Goal: Transaction & Acquisition: Purchase product/service

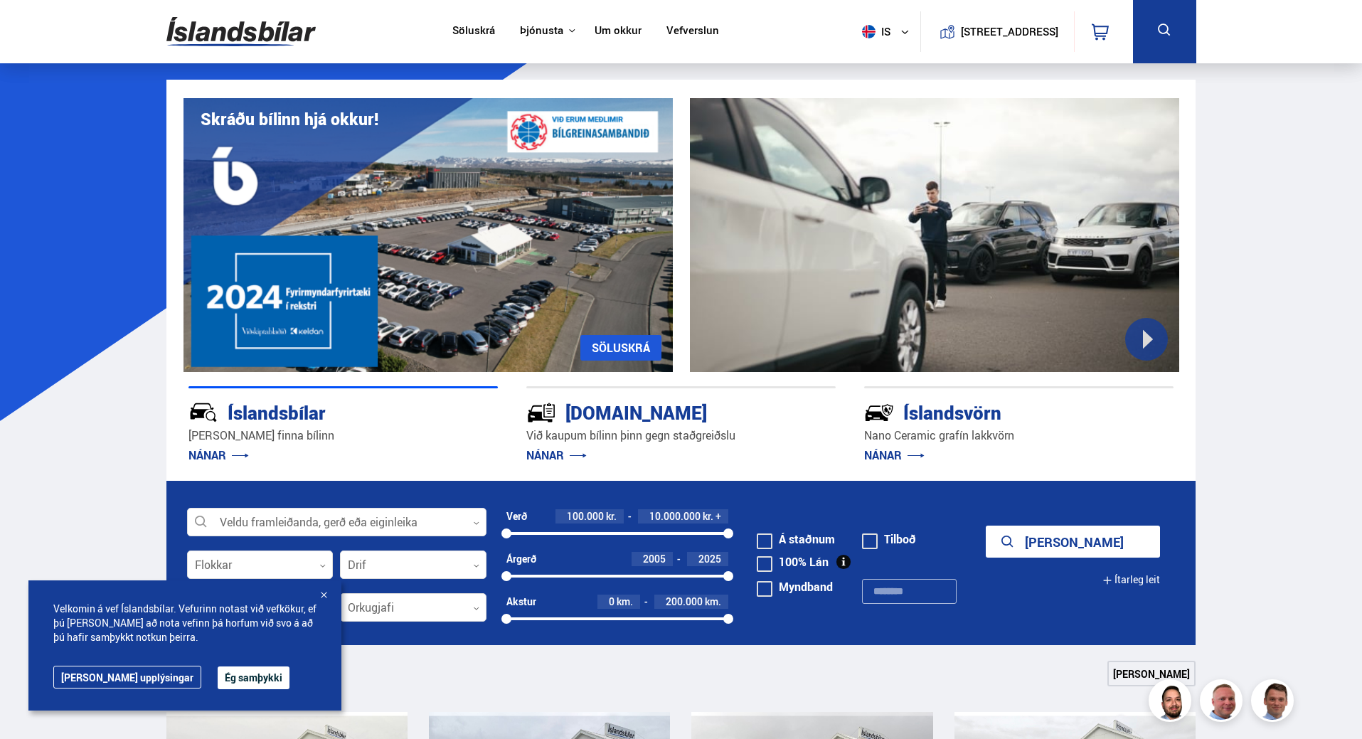
click at [395, 503] on form "Veldu framleiðanda, gerð eða eiginleika 0 Flokkar 0 Drif 0 Verð 100.000 kr. 10.…" at bounding box center [681, 563] width 1030 height 164
click at [410, 513] on div at bounding box center [336, 522] width 299 height 28
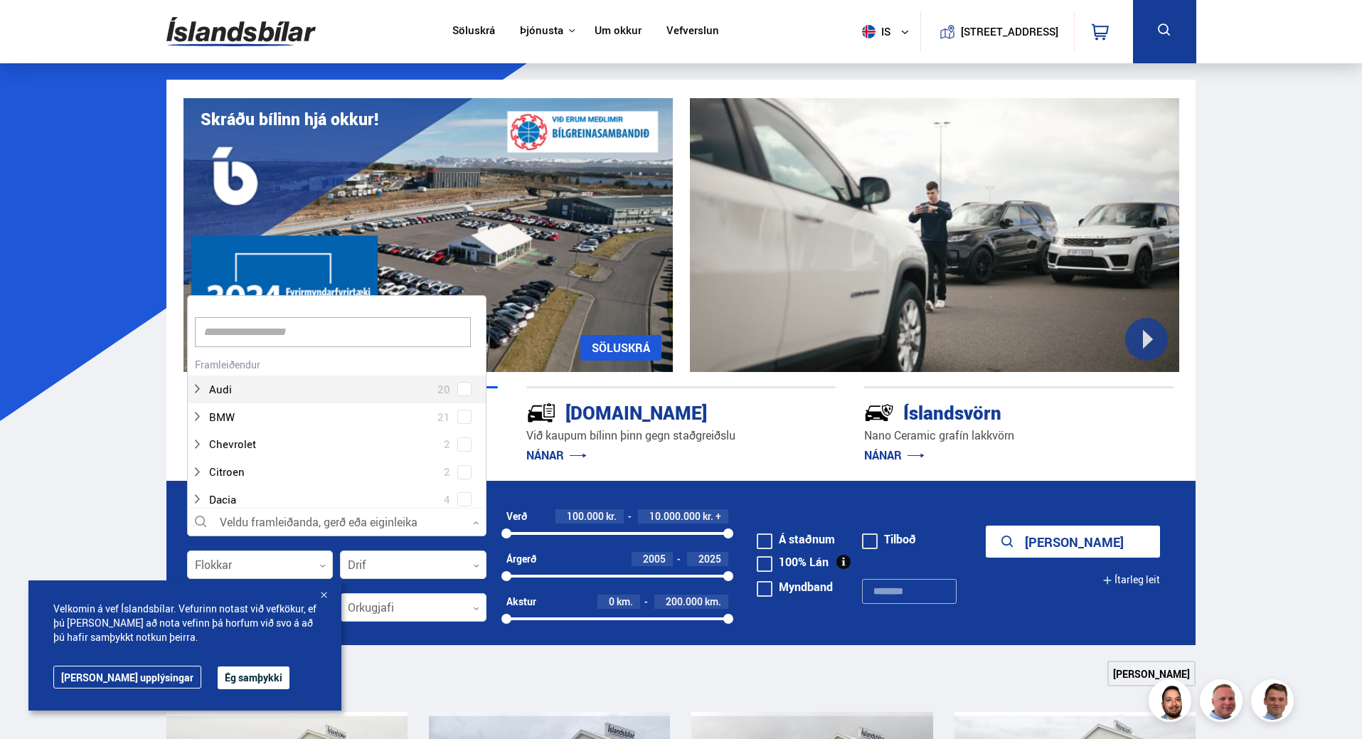
scroll to position [212, 295]
click at [244, 417] on div at bounding box center [322, 417] width 262 height 21
click at [265, 373] on div at bounding box center [351, 380] width 262 height 21
click at [226, 395] on div "Chevrolet 2" at bounding box center [337, 409] width 298 height 28
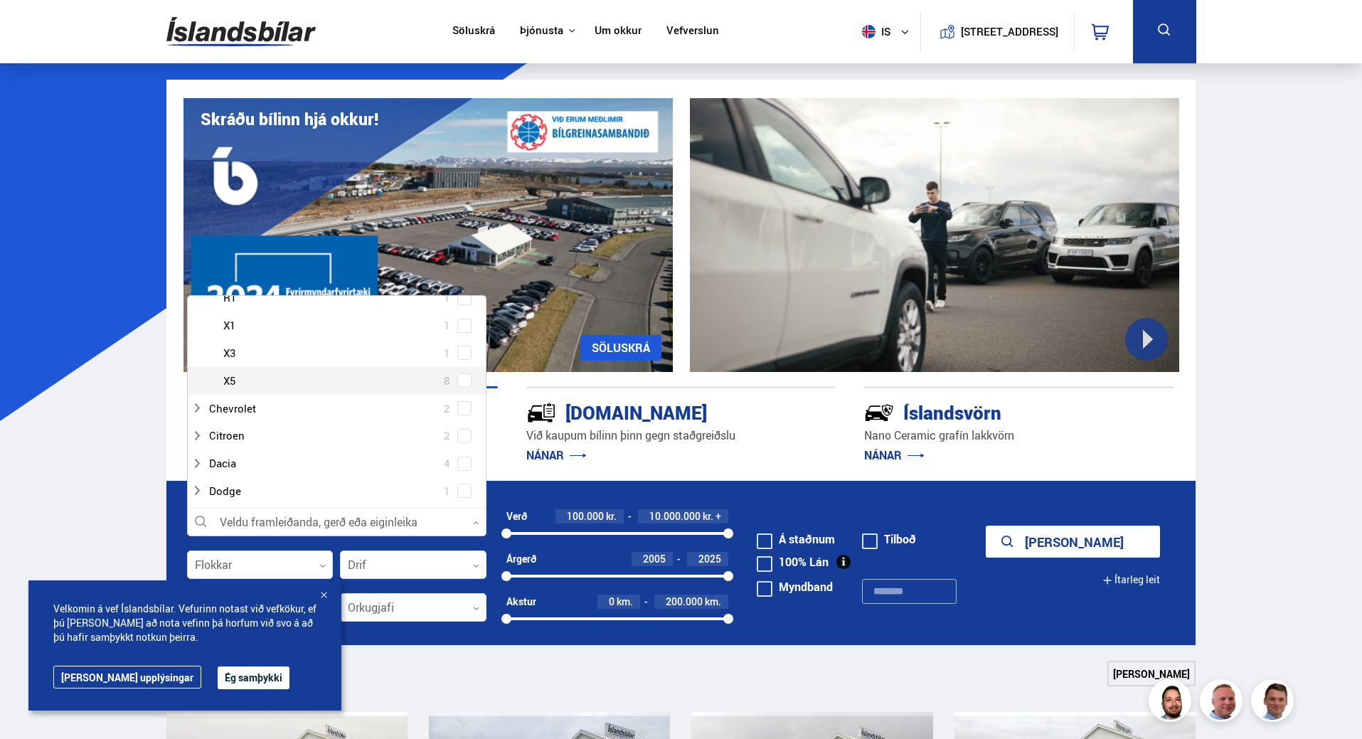
click at [233, 385] on div at bounding box center [351, 380] width 262 height 21
click at [462, 385] on span at bounding box center [464, 380] width 14 height 14
click at [1072, 551] on button "Sýna 8 bíla" at bounding box center [1073, 542] width 174 height 32
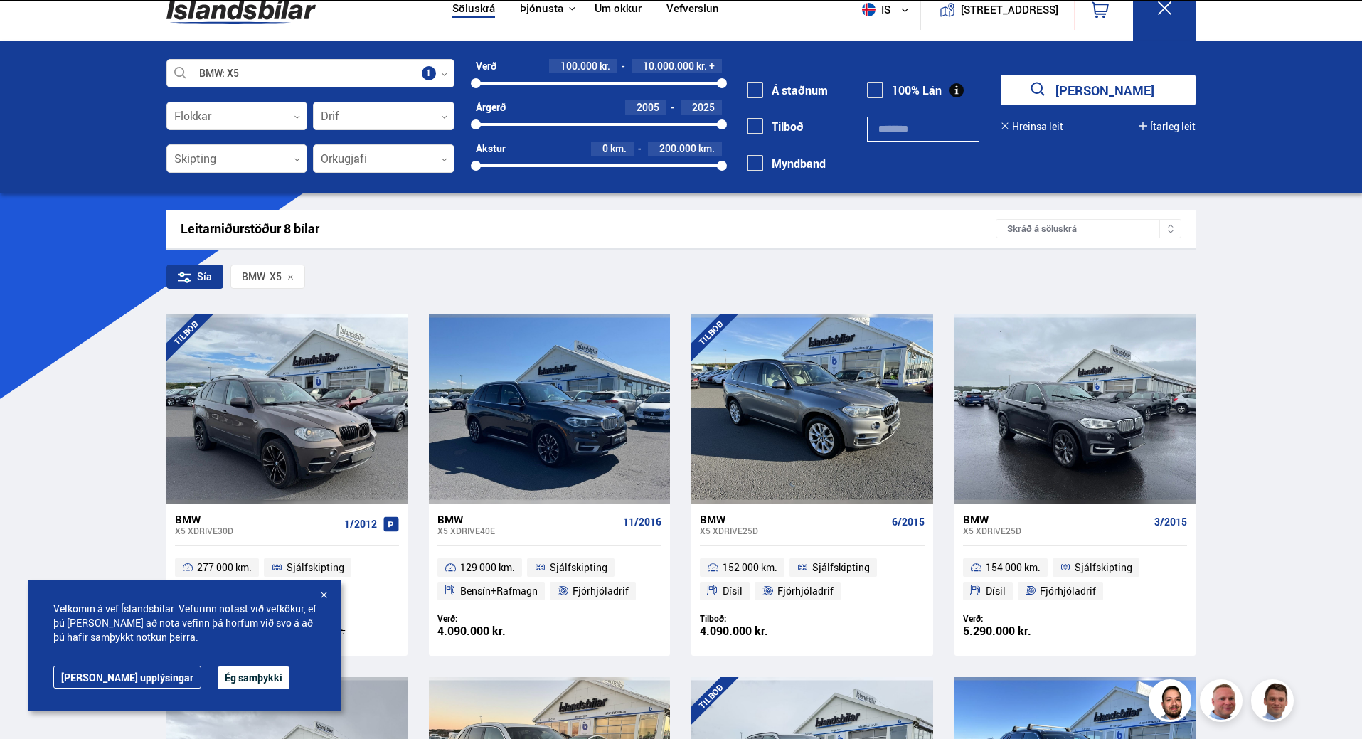
scroll to position [256, 0]
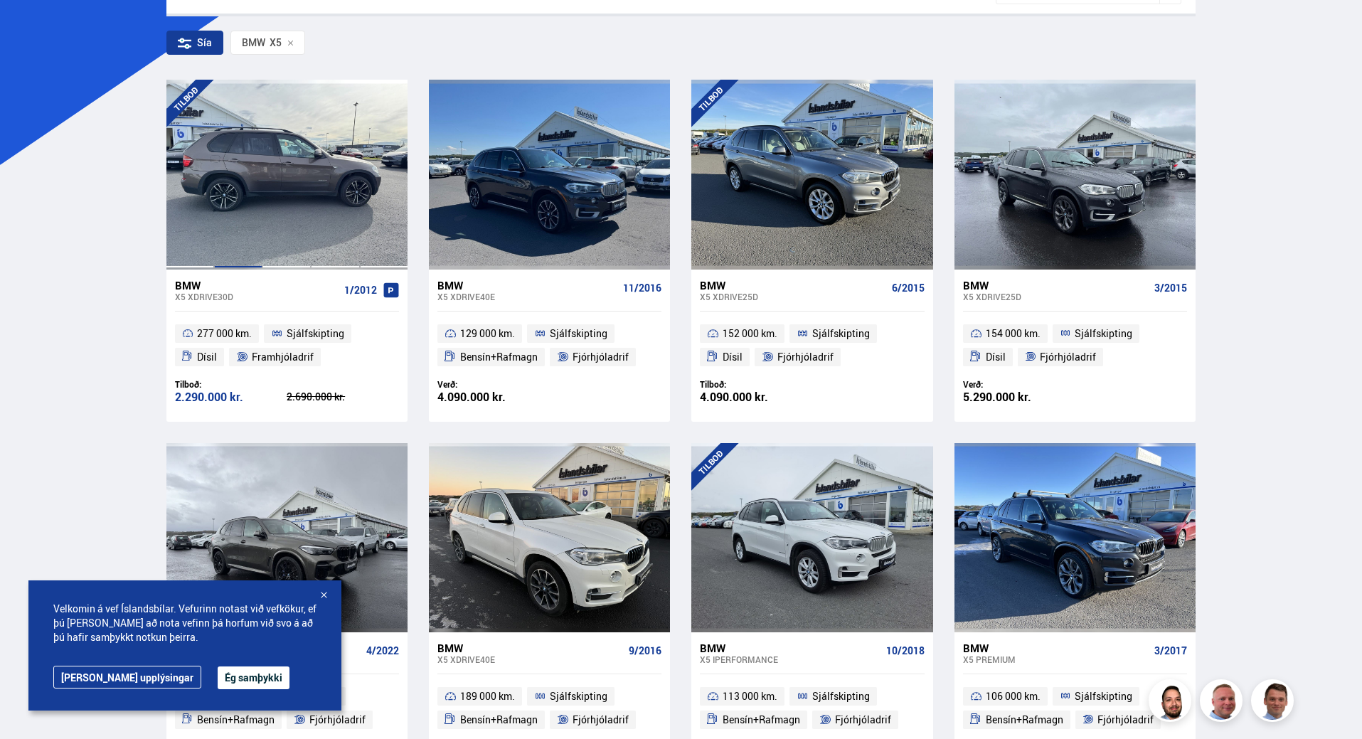
click at [244, 237] on div at bounding box center [238, 174] width 48 height 189
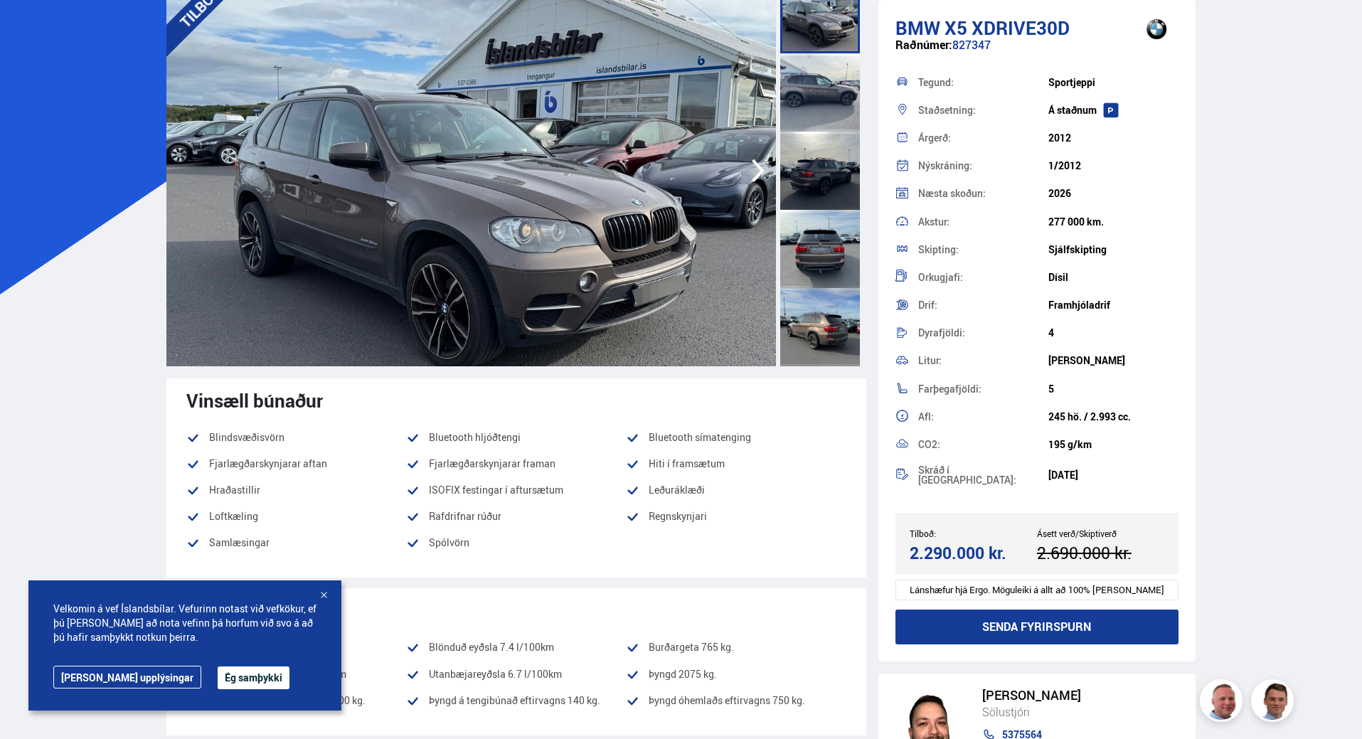
scroll to position [142, 0]
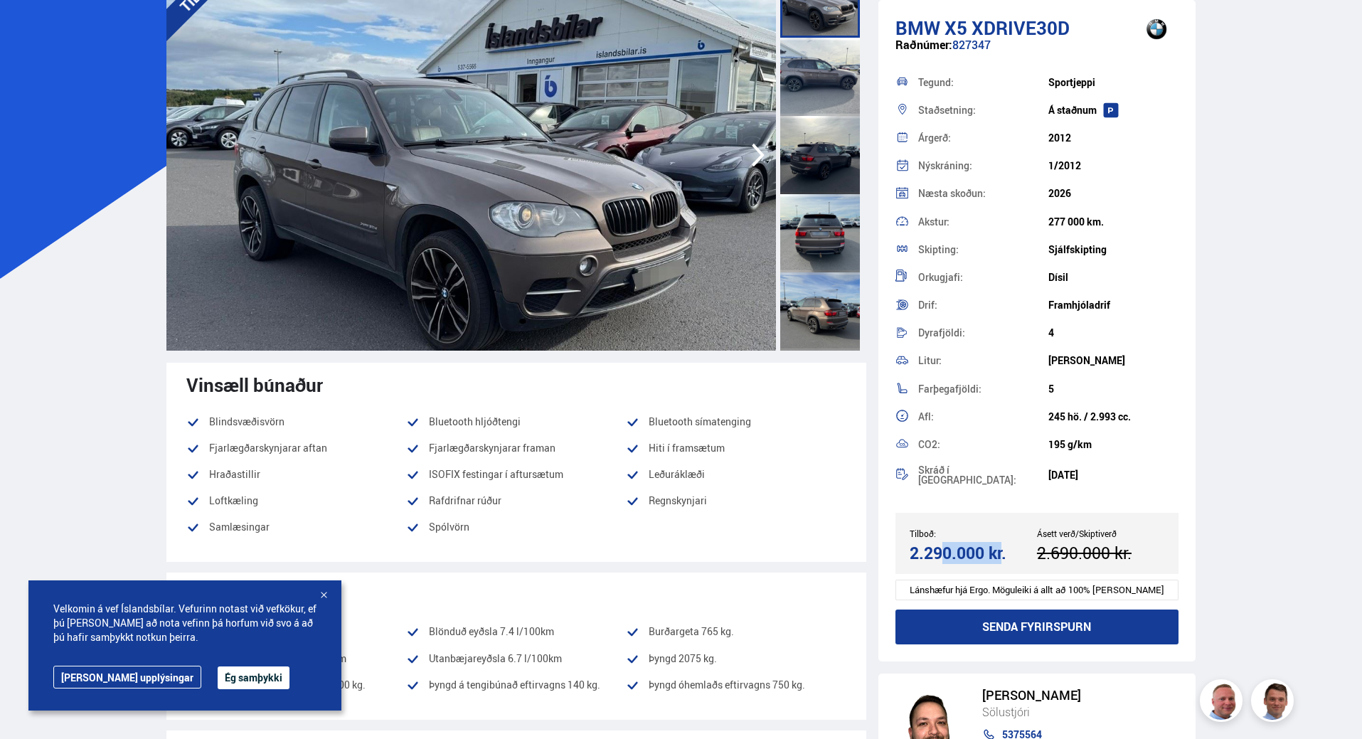
drag, startPoint x: 914, startPoint y: 550, endPoint x: 977, endPoint y: 550, distance: 63.3
click at [977, 550] on div "2.290.000 kr." at bounding box center [971, 552] width 123 height 19
click at [564, 151] on img at bounding box center [470, 154] width 609 height 391
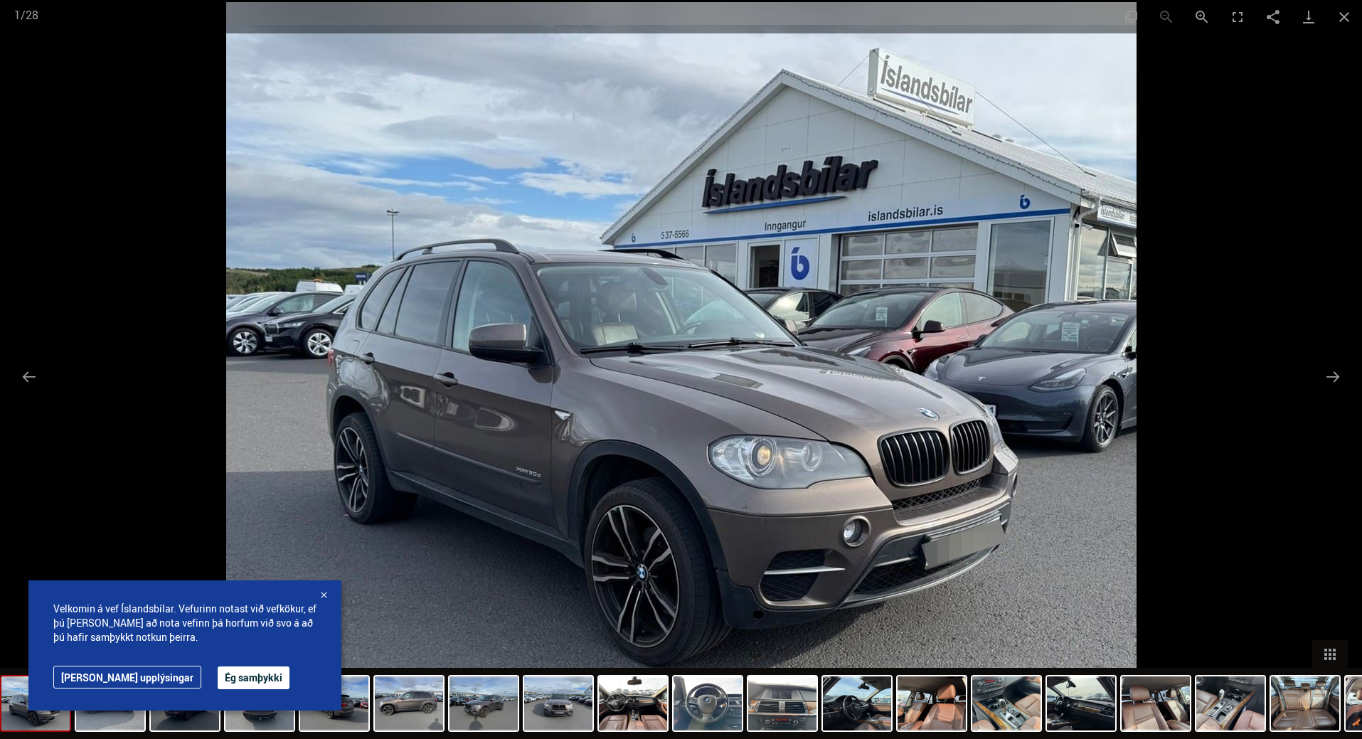
click at [218, 678] on button "Ég samþykki" at bounding box center [254, 677] width 72 height 23
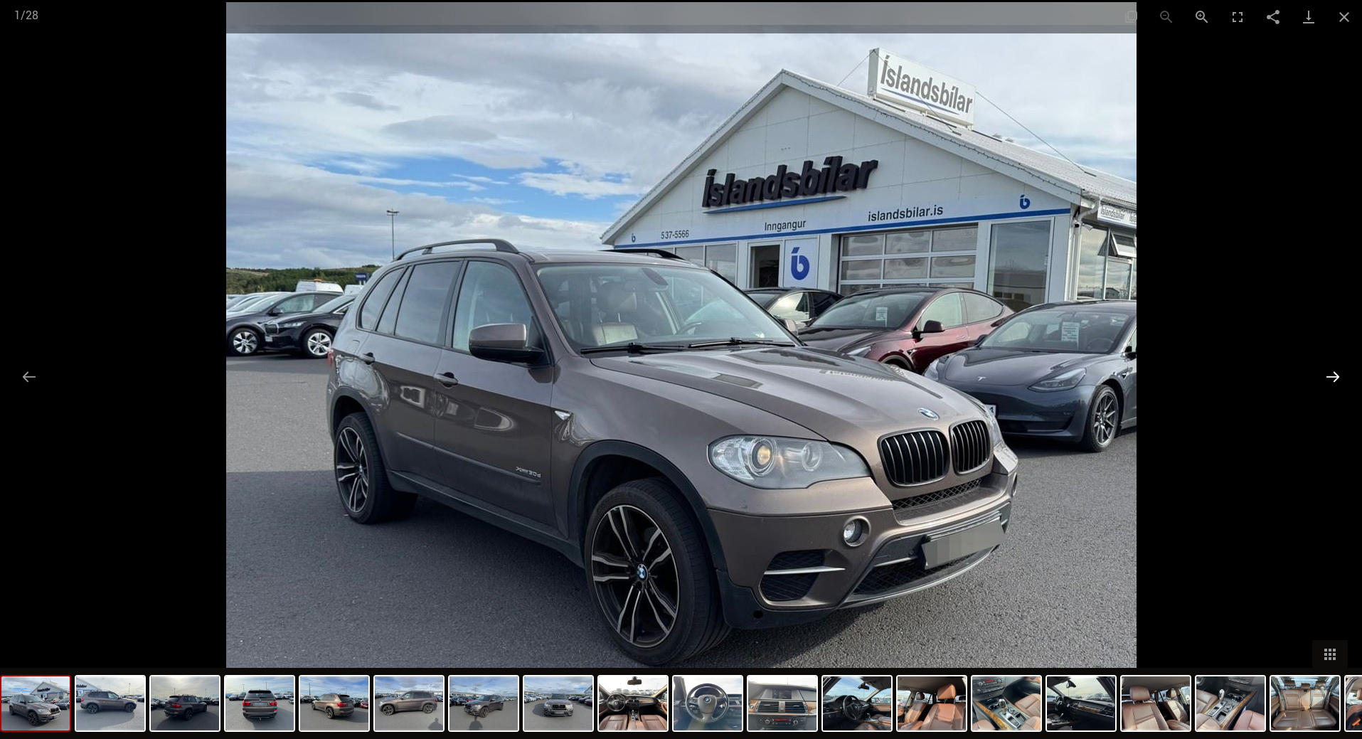
click at [1335, 377] on button "Next slide" at bounding box center [1333, 377] width 30 height 28
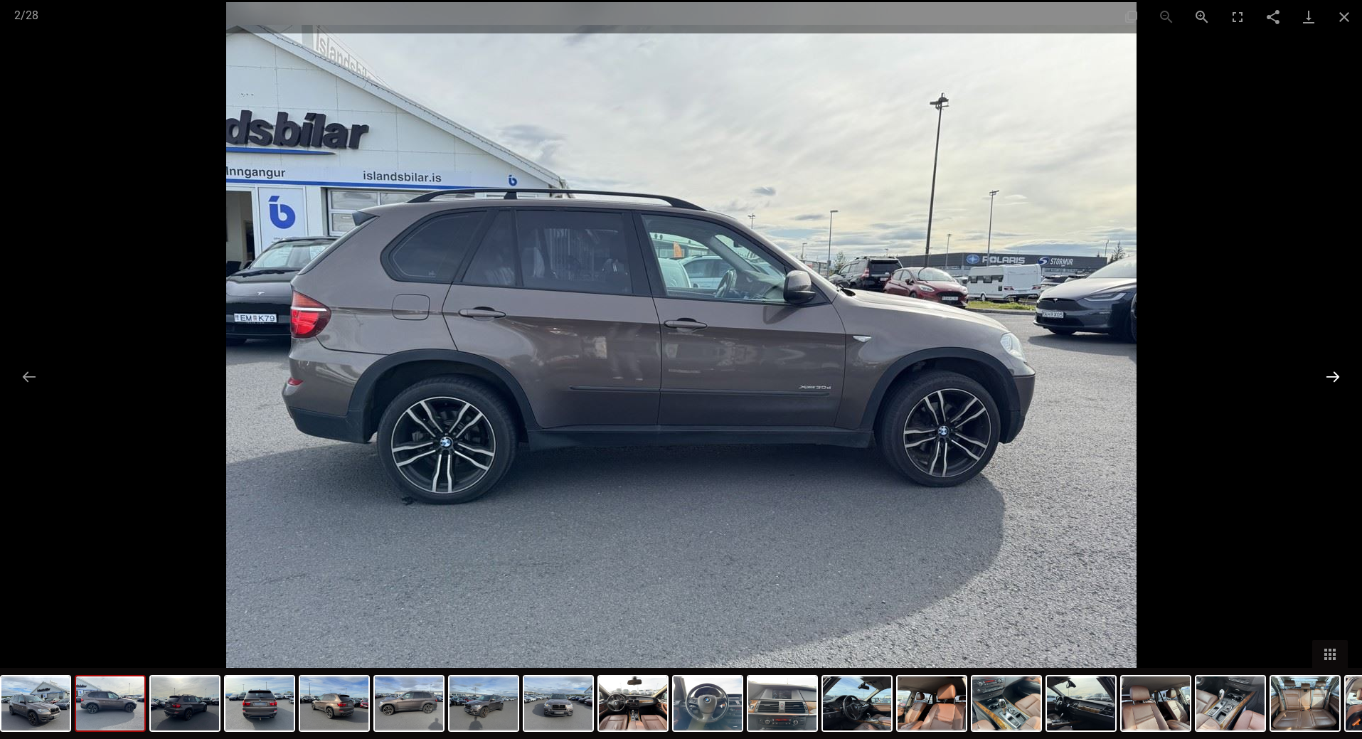
click at [1335, 377] on button "Next slide" at bounding box center [1333, 377] width 30 height 28
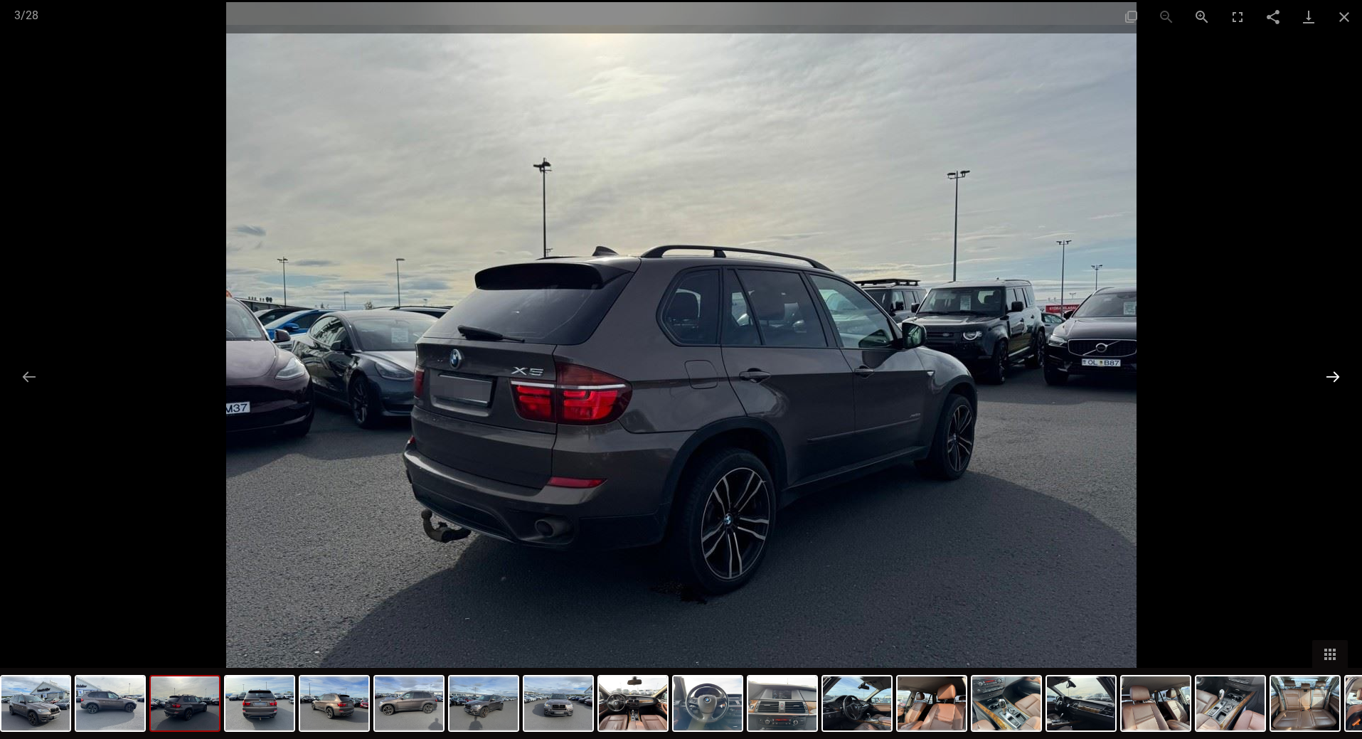
click at [1331, 380] on button "Next slide" at bounding box center [1333, 377] width 30 height 28
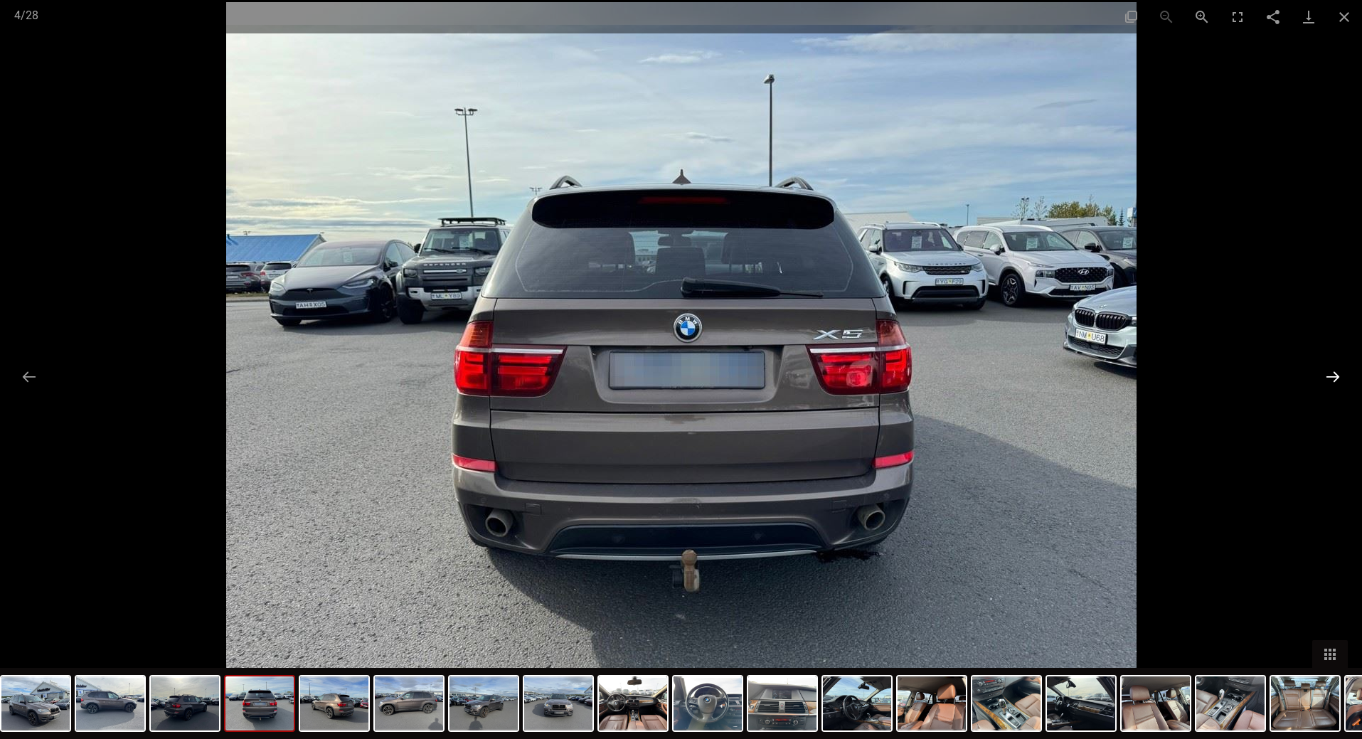
click at [1331, 380] on button "Next slide" at bounding box center [1333, 377] width 30 height 28
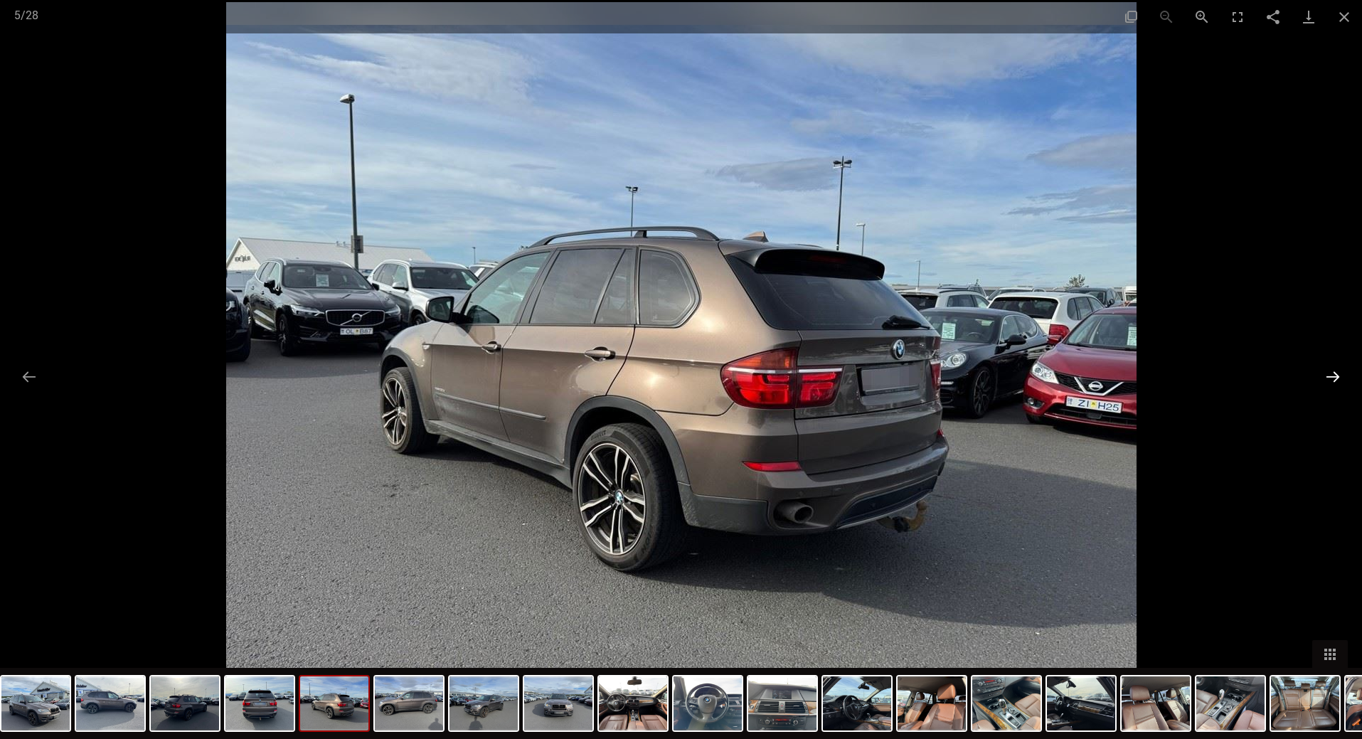
click at [1338, 371] on button "Next slide" at bounding box center [1333, 377] width 30 height 28
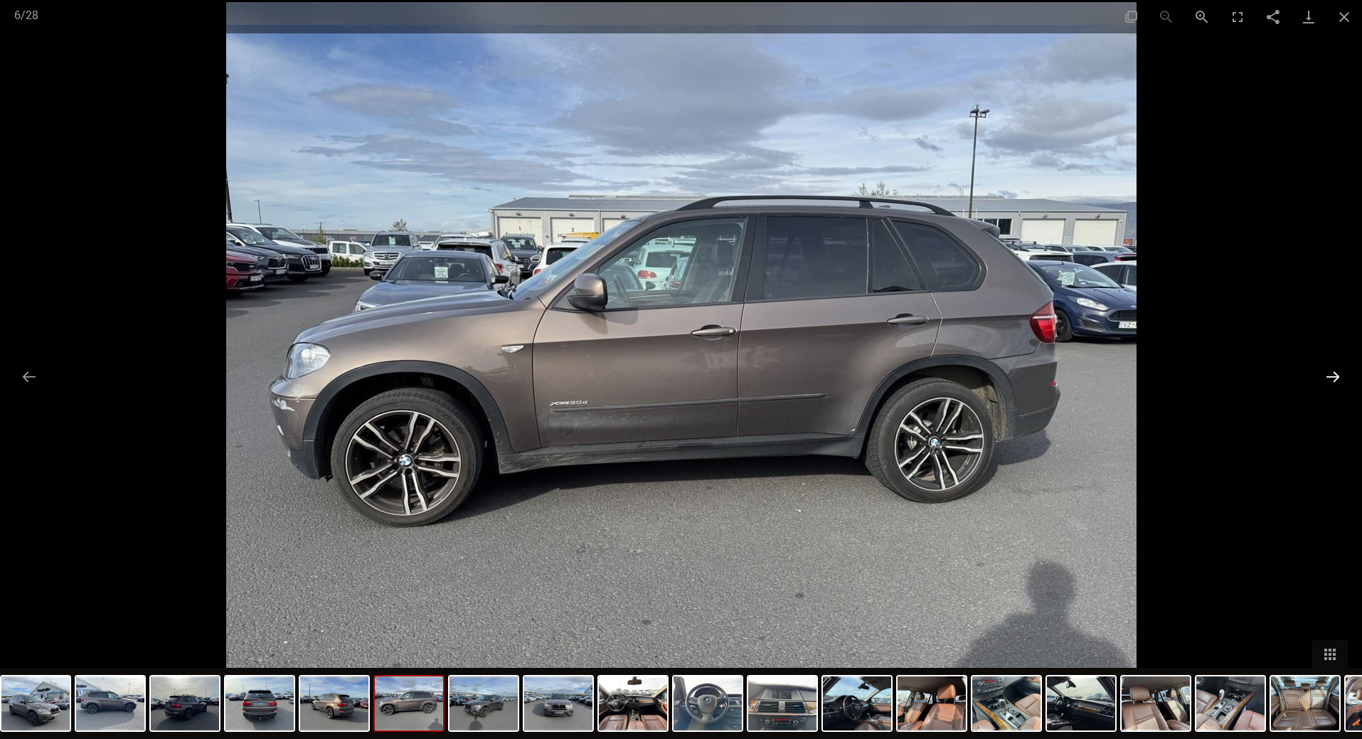
click at [1338, 371] on button "Next slide" at bounding box center [1333, 377] width 30 height 28
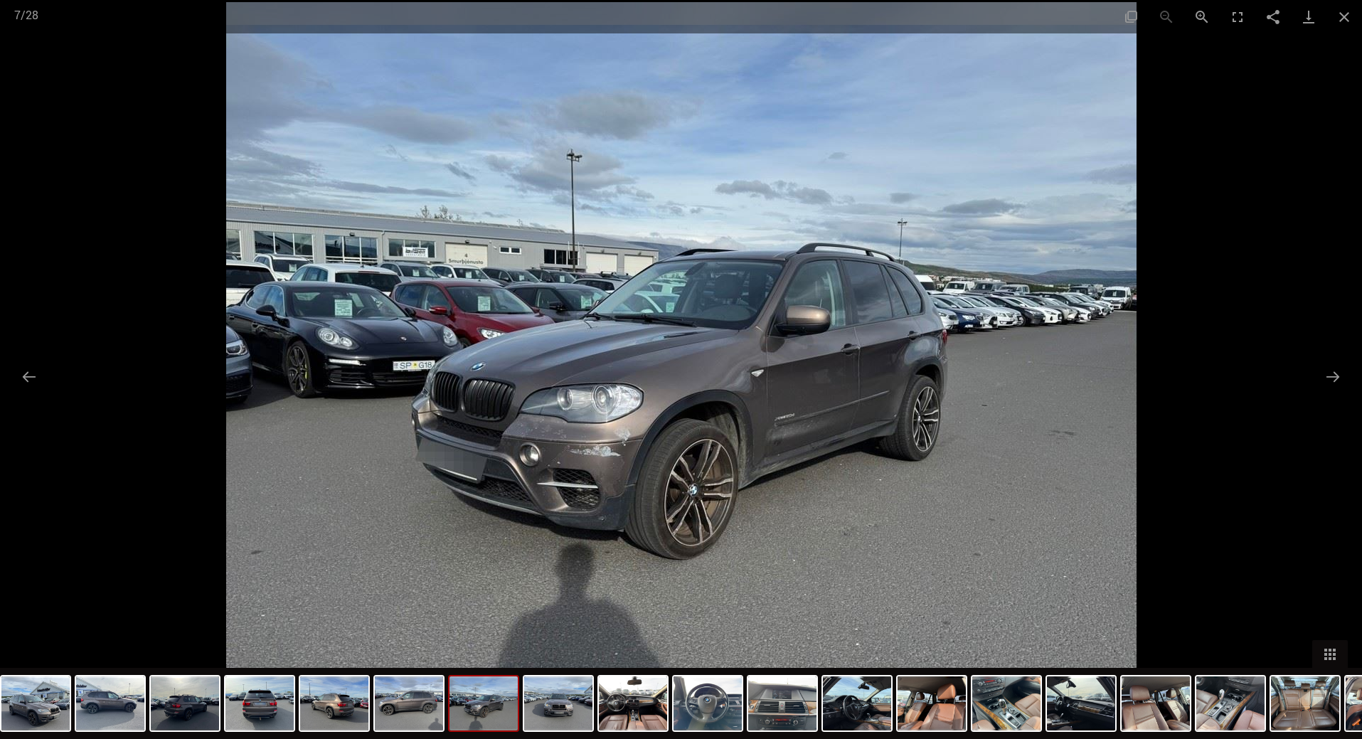
scroll to position [0, 0]
click at [1329, 380] on button "Next slide" at bounding box center [1333, 377] width 30 height 28
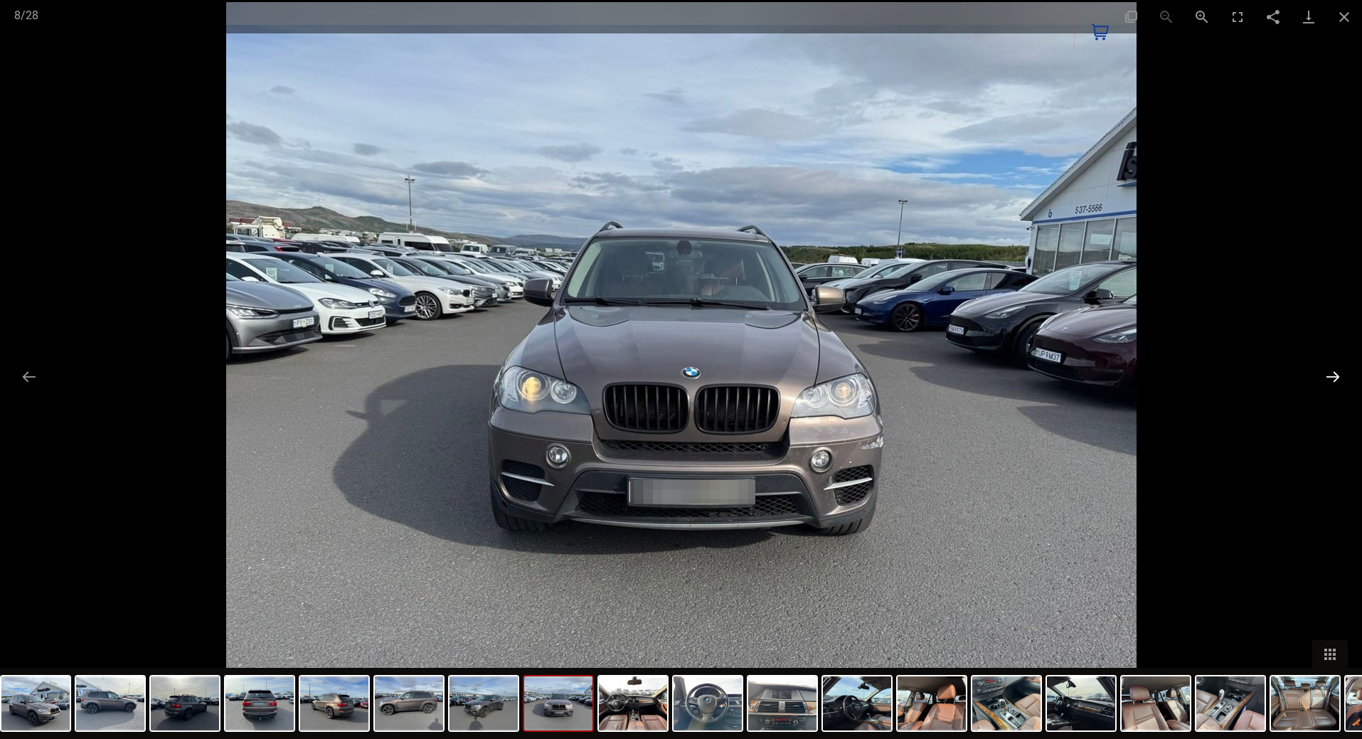
click at [1331, 380] on button "Next slide" at bounding box center [1333, 377] width 30 height 28
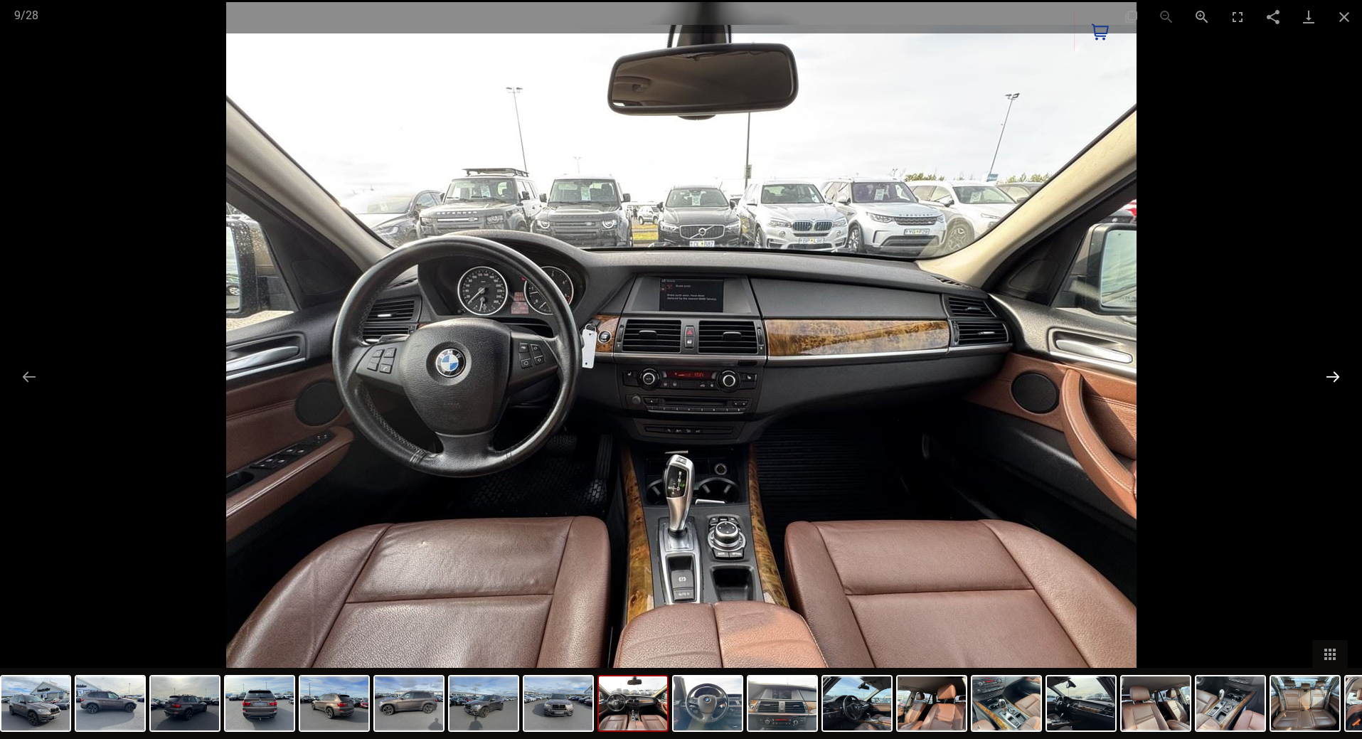
click at [1331, 380] on button "Next slide" at bounding box center [1333, 377] width 30 height 28
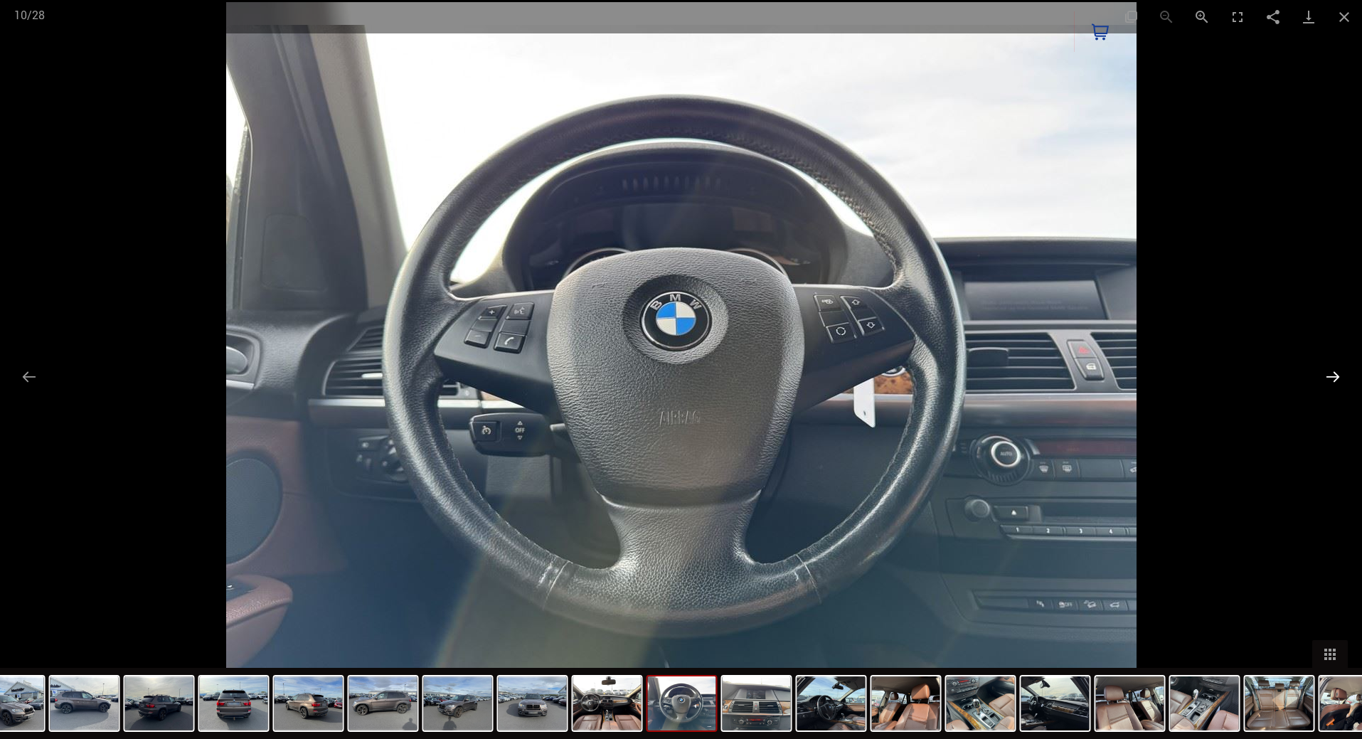
click at [1331, 380] on button "Next slide" at bounding box center [1333, 377] width 30 height 28
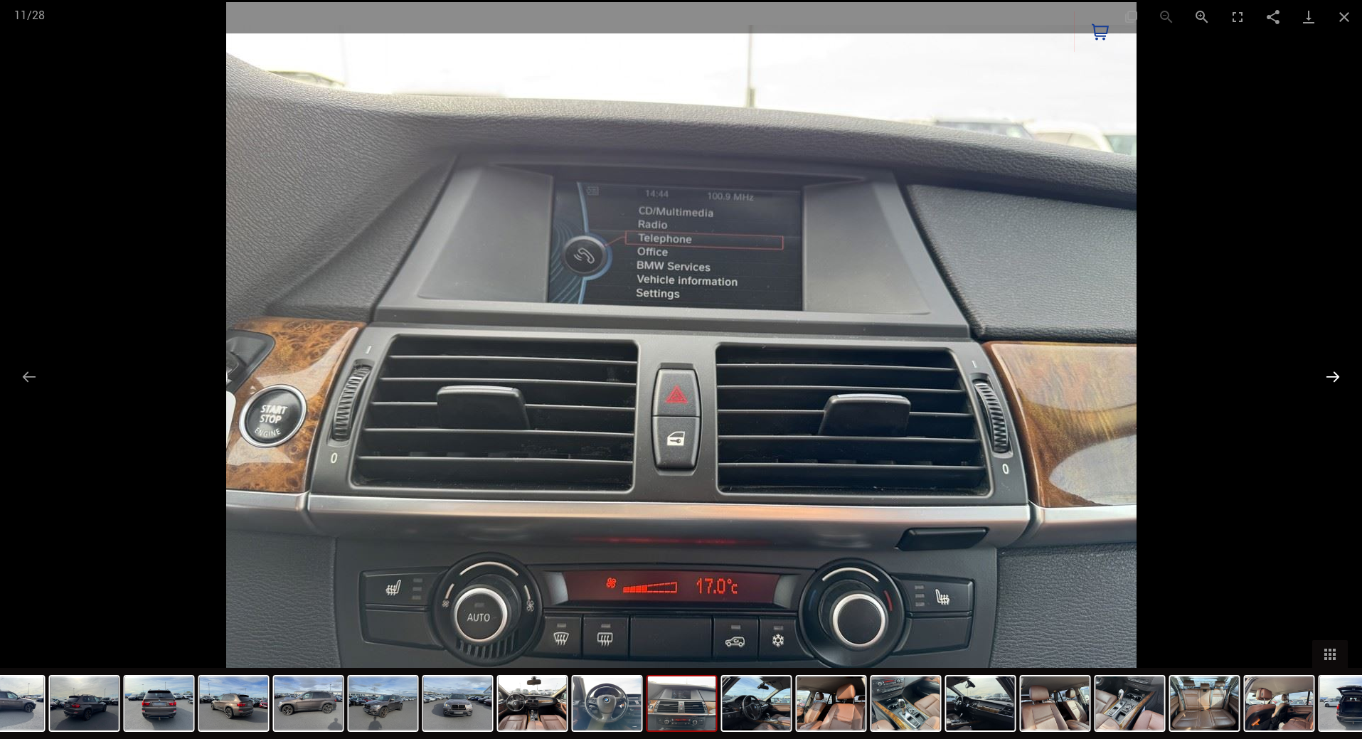
click at [1331, 380] on button "Next slide" at bounding box center [1333, 377] width 30 height 28
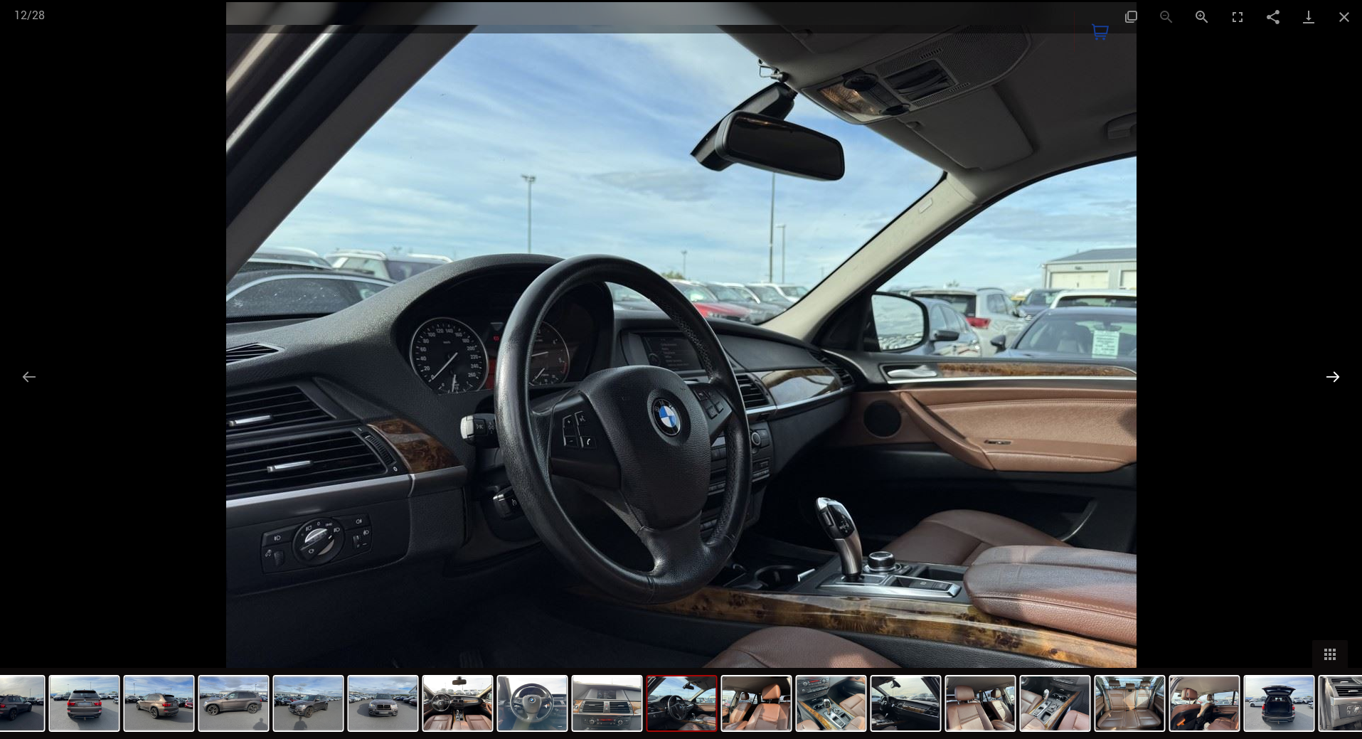
click at [1331, 380] on button "Next slide" at bounding box center [1333, 377] width 30 height 28
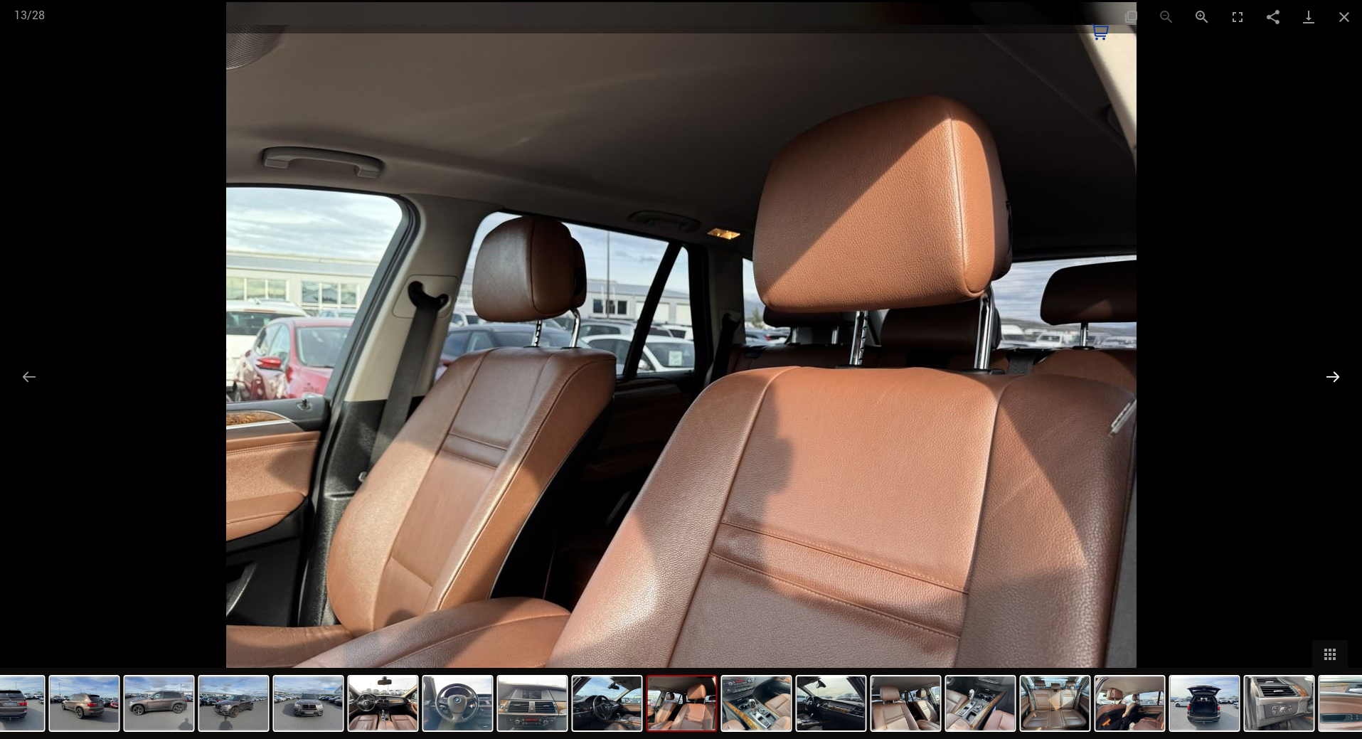
click at [1331, 380] on button "Next slide" at bounding box center [1333, 377] width 30 height 28
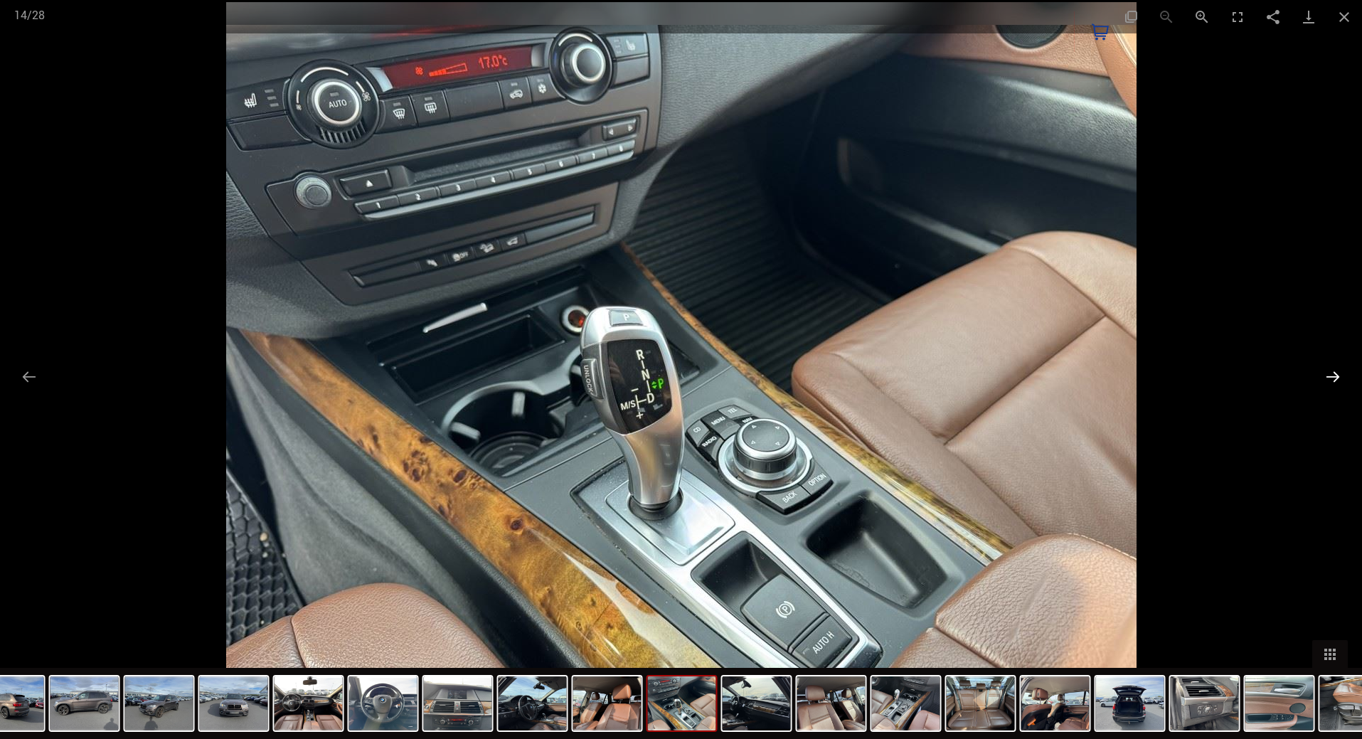
click at [1331, 380] on button "Next slide" at bounding box center [1333, 377] width 30 height 28
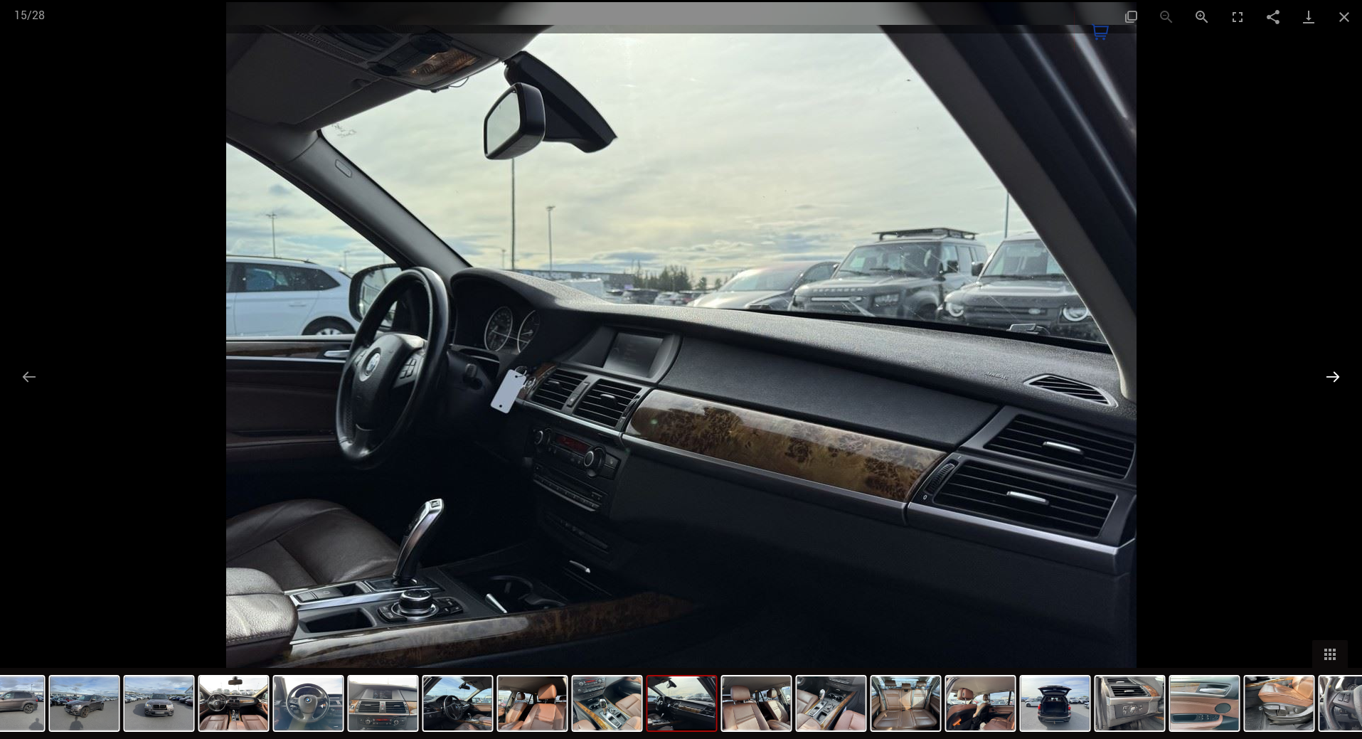
click at [1331, 380] on button "Next slide" at bounding box center [1333, 377] width 30 height 28
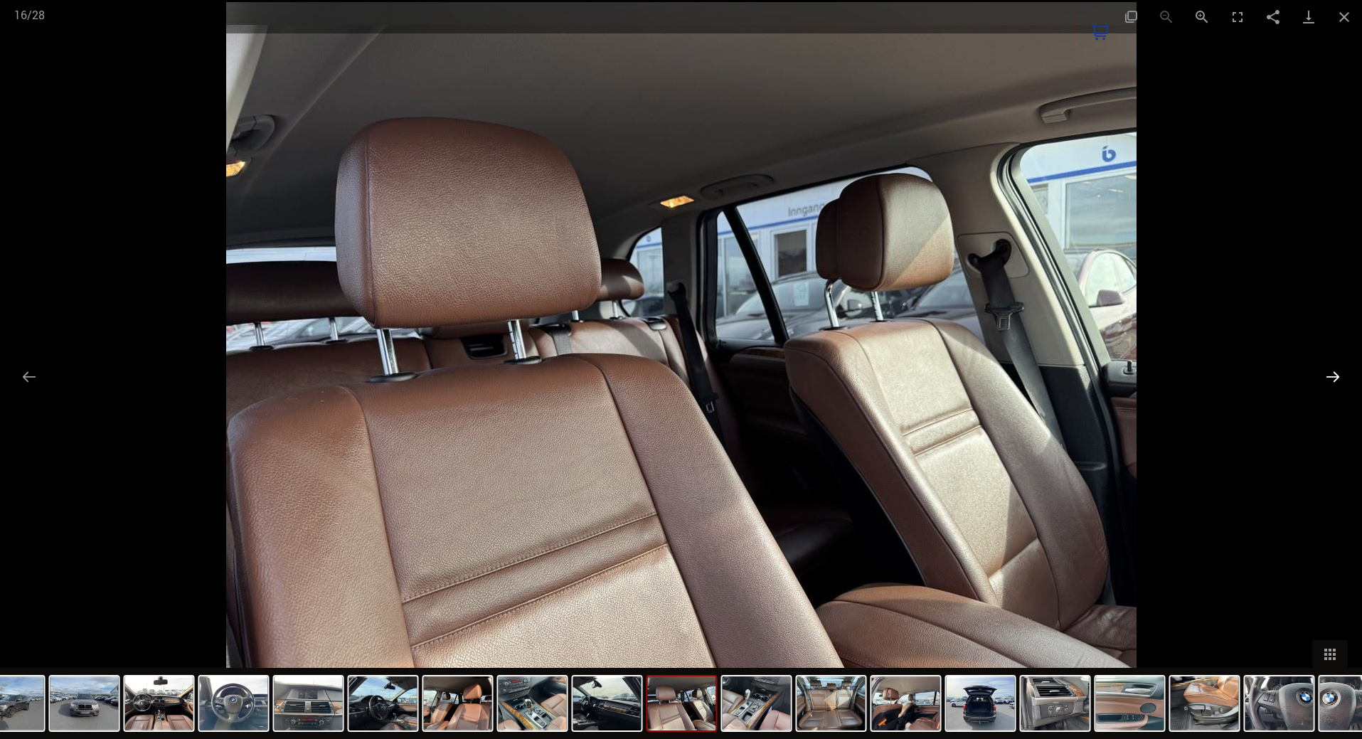
click at [1331, 380] on button "Next slide" at bounding box center [1333, 377] width 30 height 28
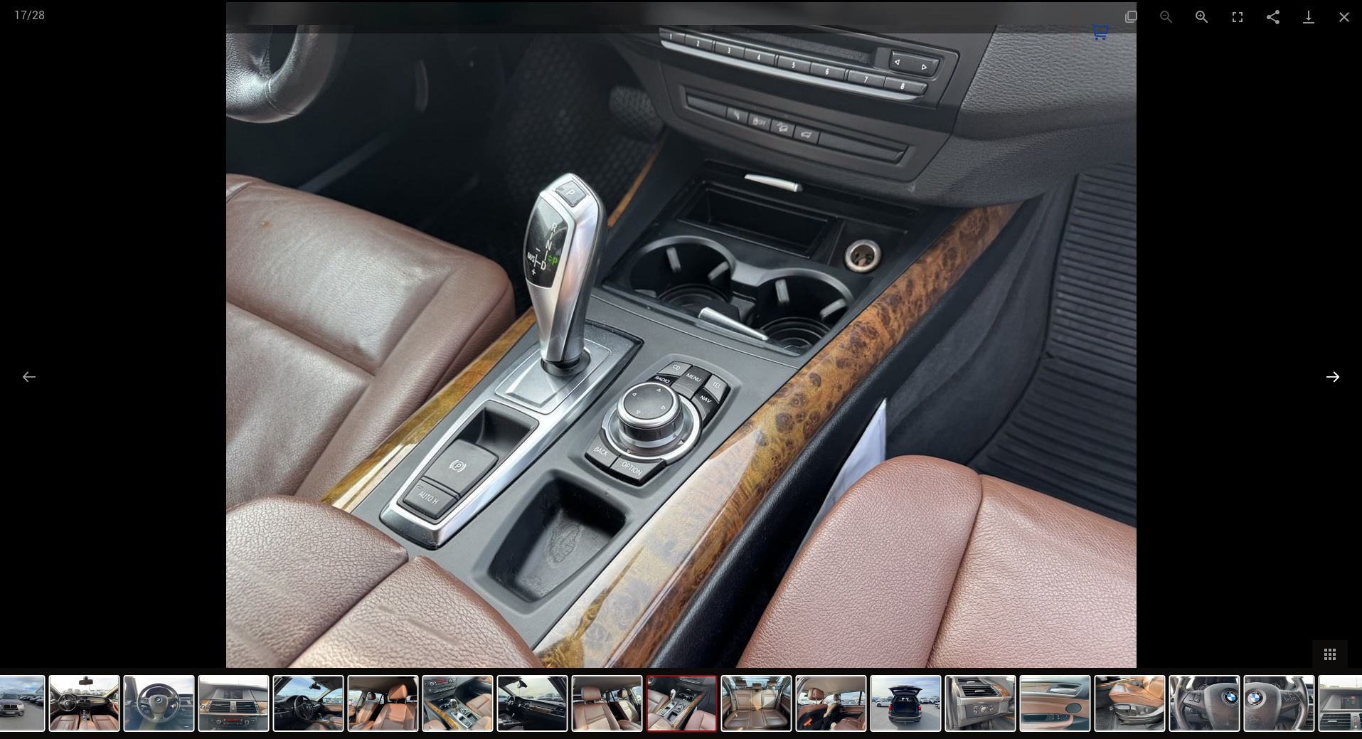
click at [1331, 380] on button "Next slide" at bounding box center [1333, 377] width 30 height 28
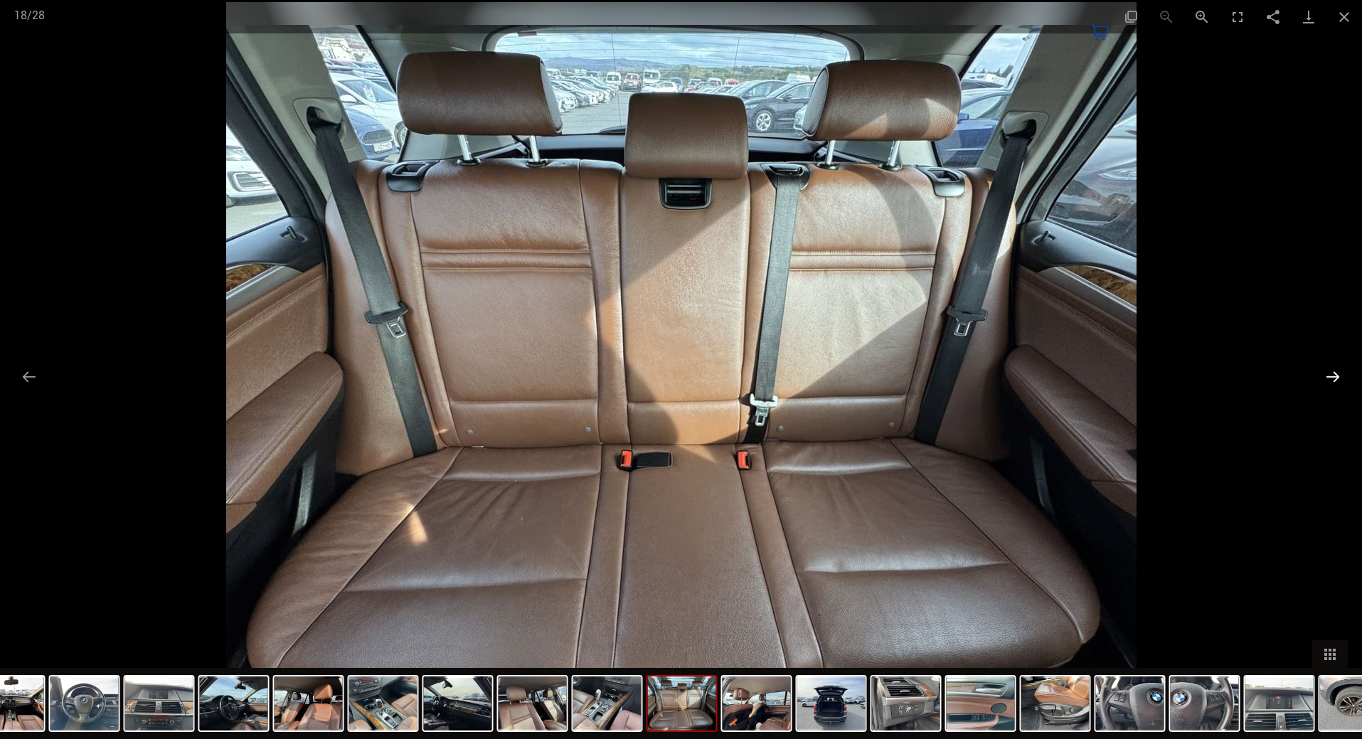
click at [1331, 380] on button "Next slide" at bounding box center [1333, 377] width 30 height 28
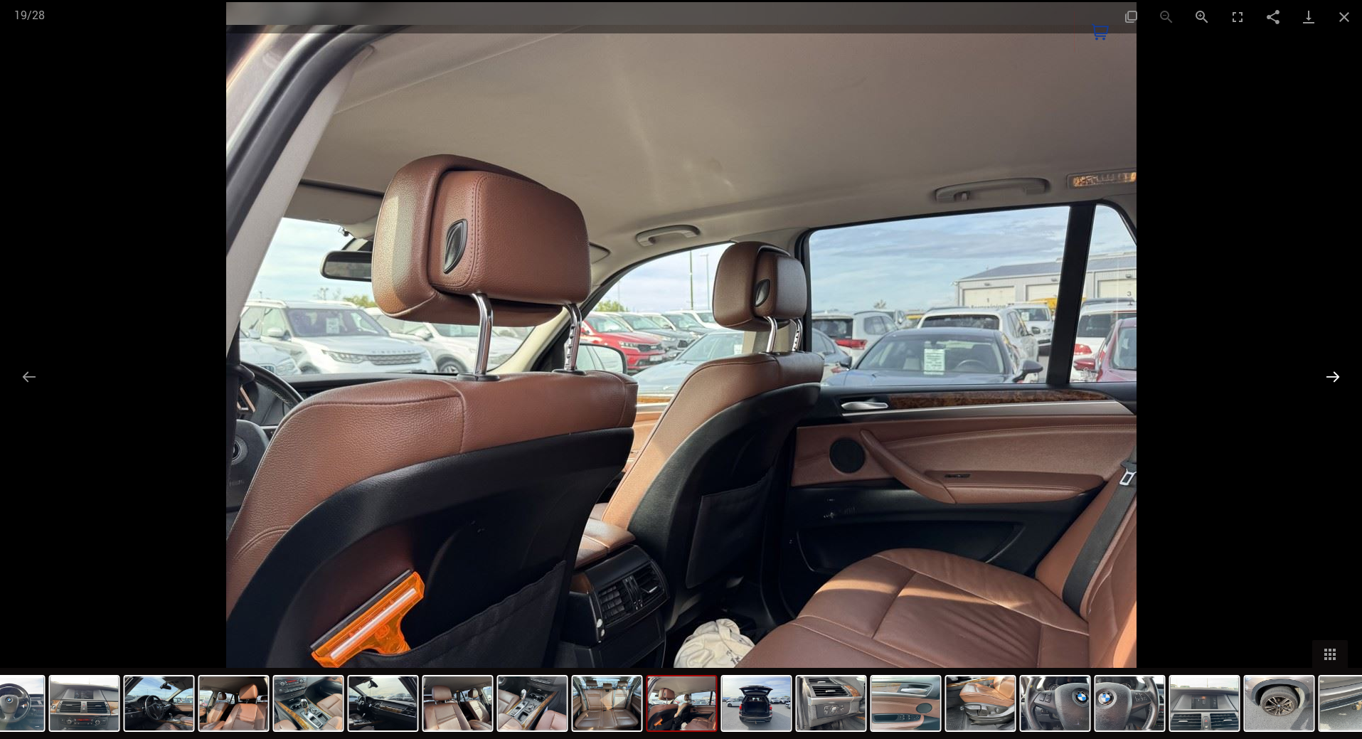
click at [1331, 380] on button "Next slide" at bounding box center [1333, 377] width 30 height 28
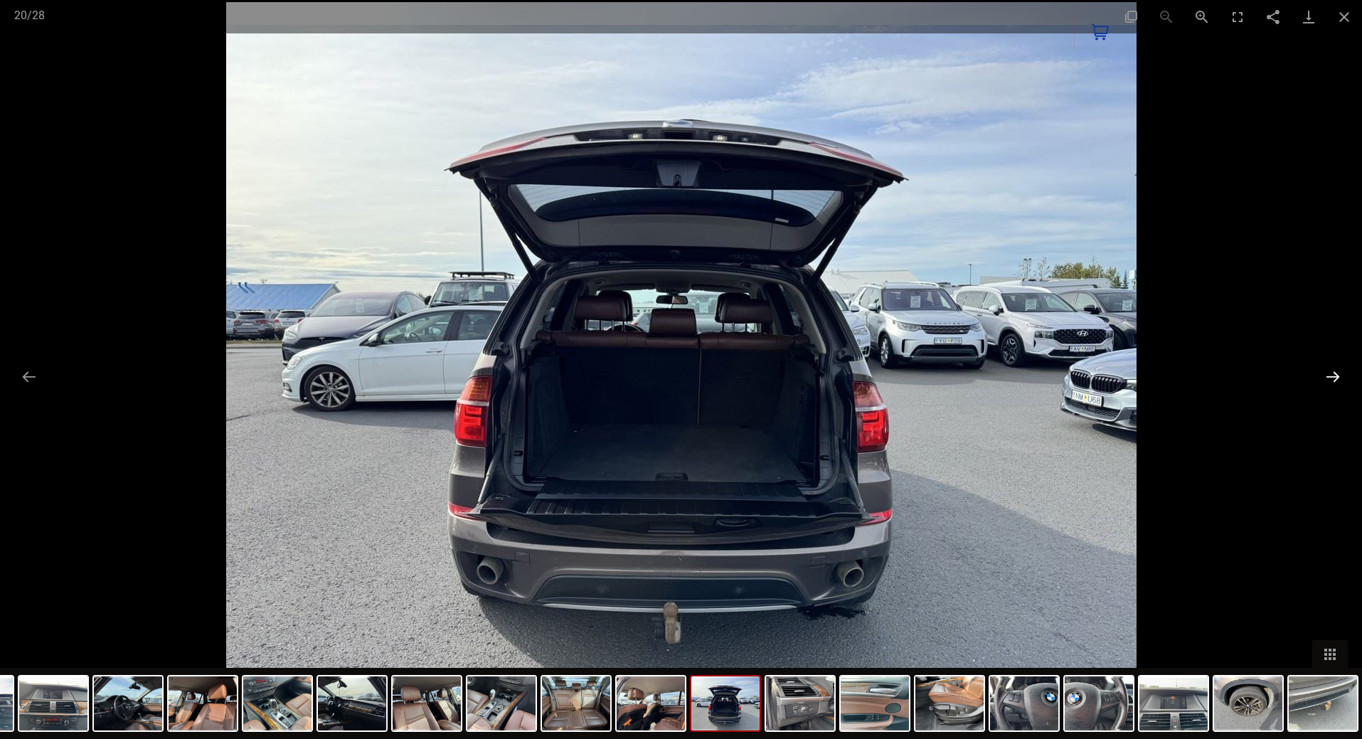
click at [1337, 374] on button "Next slide" at bounding box center [1333, 377] width 30 height 28
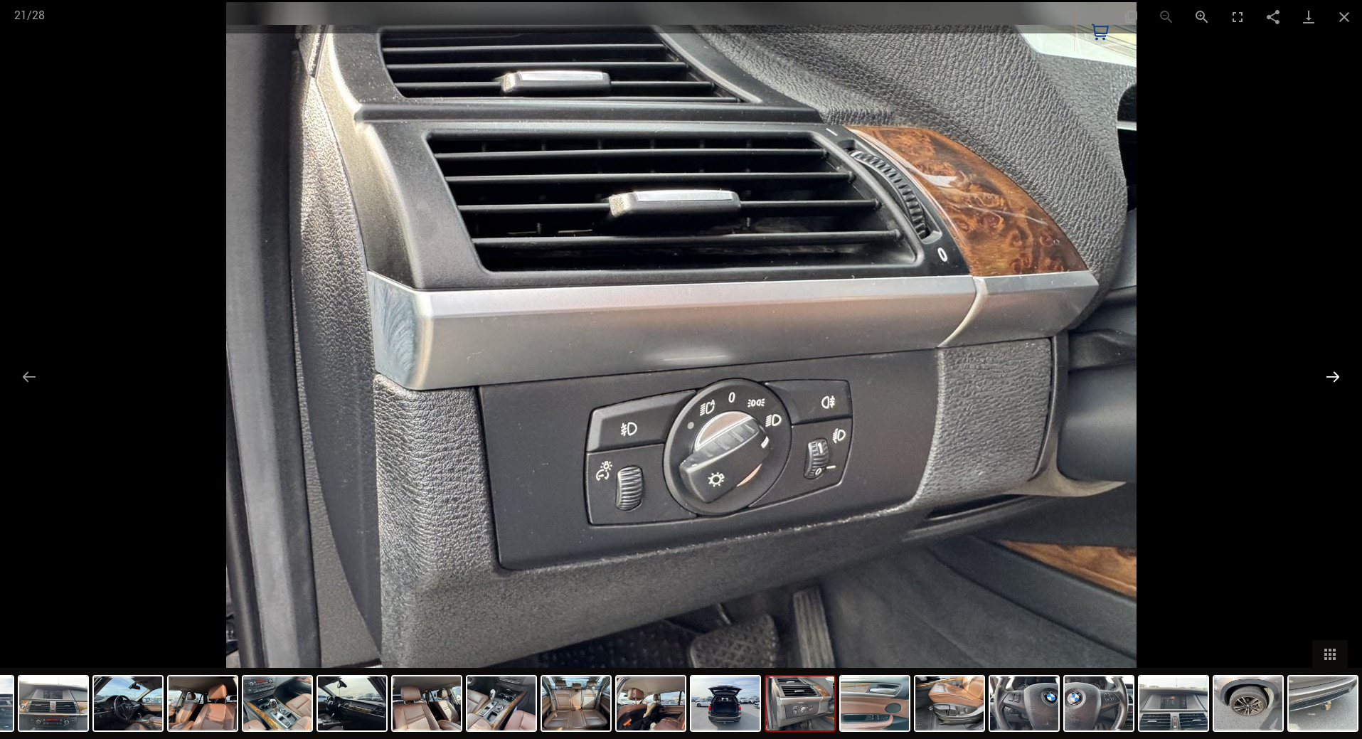
click at [1337, 374] on button "Next slide" at bounding box center [1333, 377] width 30 height 28
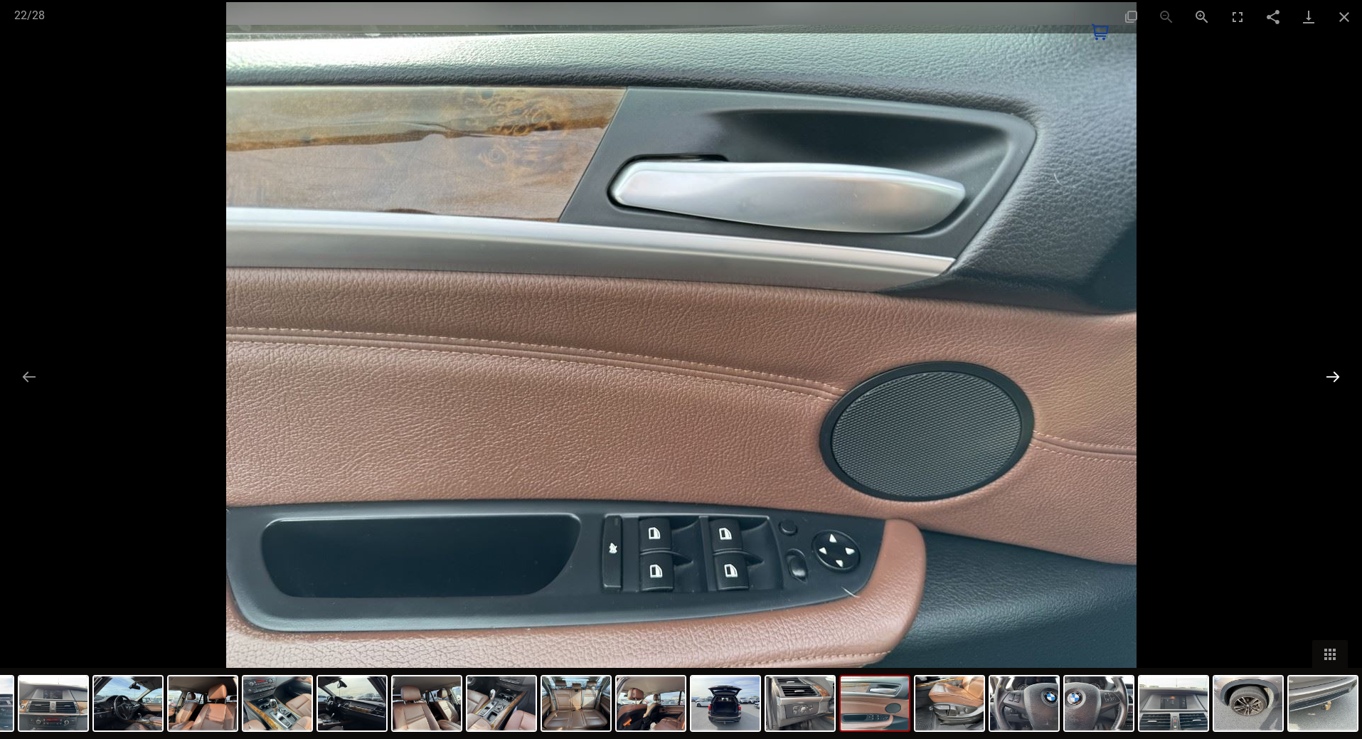
click at [1337, 374] on button "Next slide" at bounding box center [1333, 377] width 30 height 28
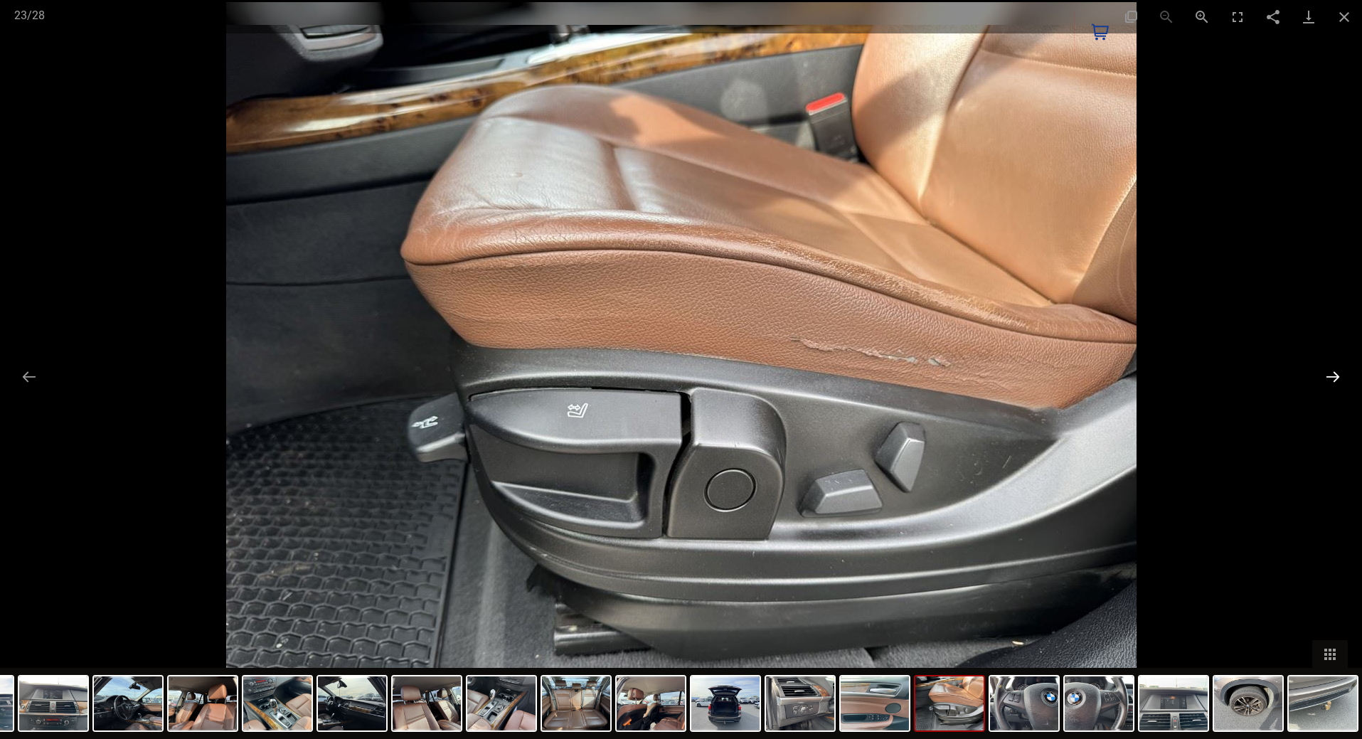
click at [1337, 374] on button "Next slide" at bounding box center [1333, 377] width 30 height 28
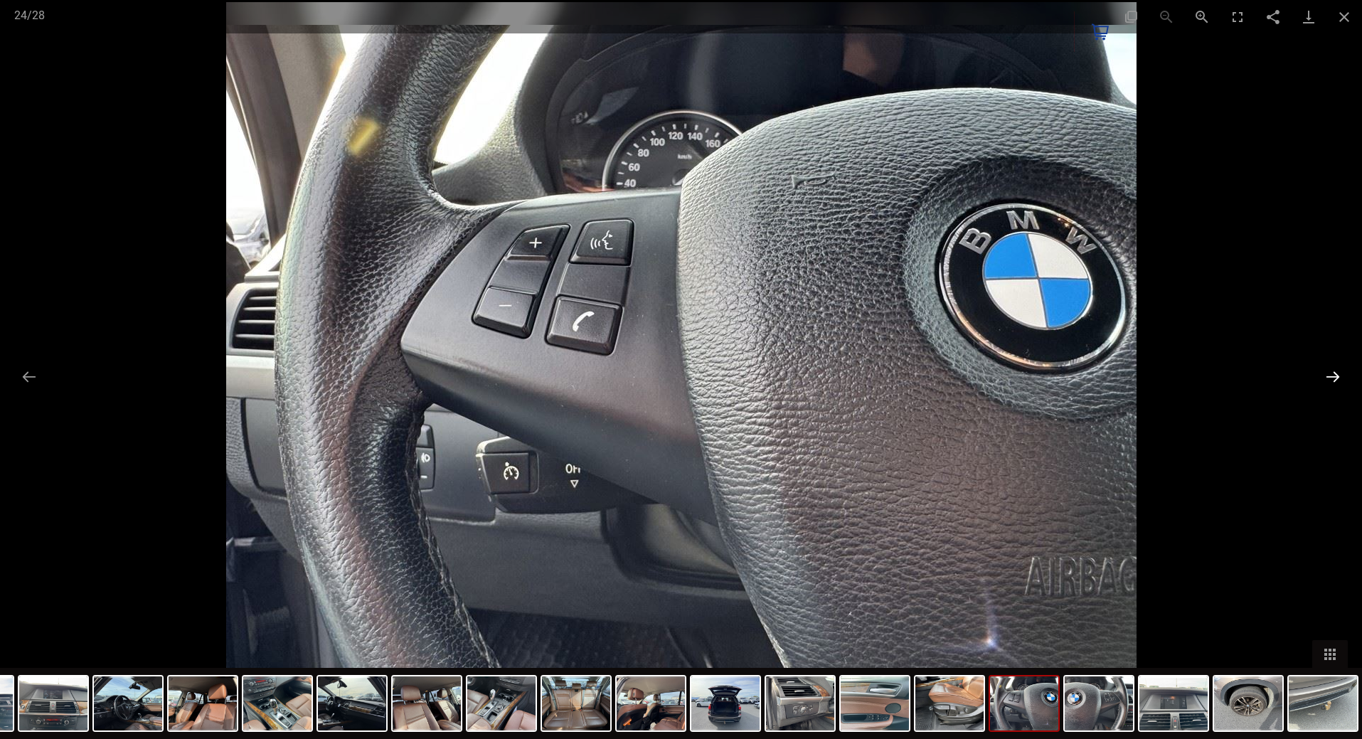
click at [1337, 374] on button "Next slide" at bounding box center [1333, 377] width 30 height 28
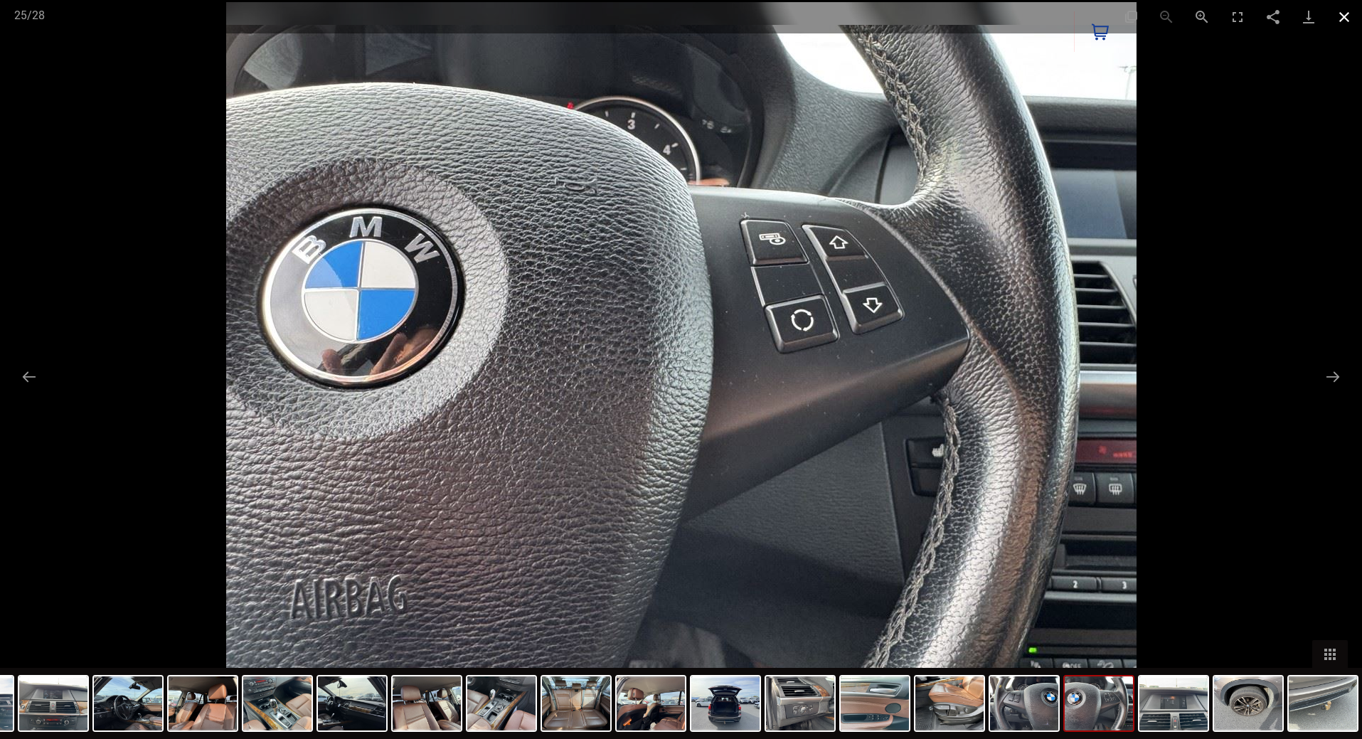
click at [1337, 13] on button "Close gallery" at bounding box center [1344, 16] width 36 height 33
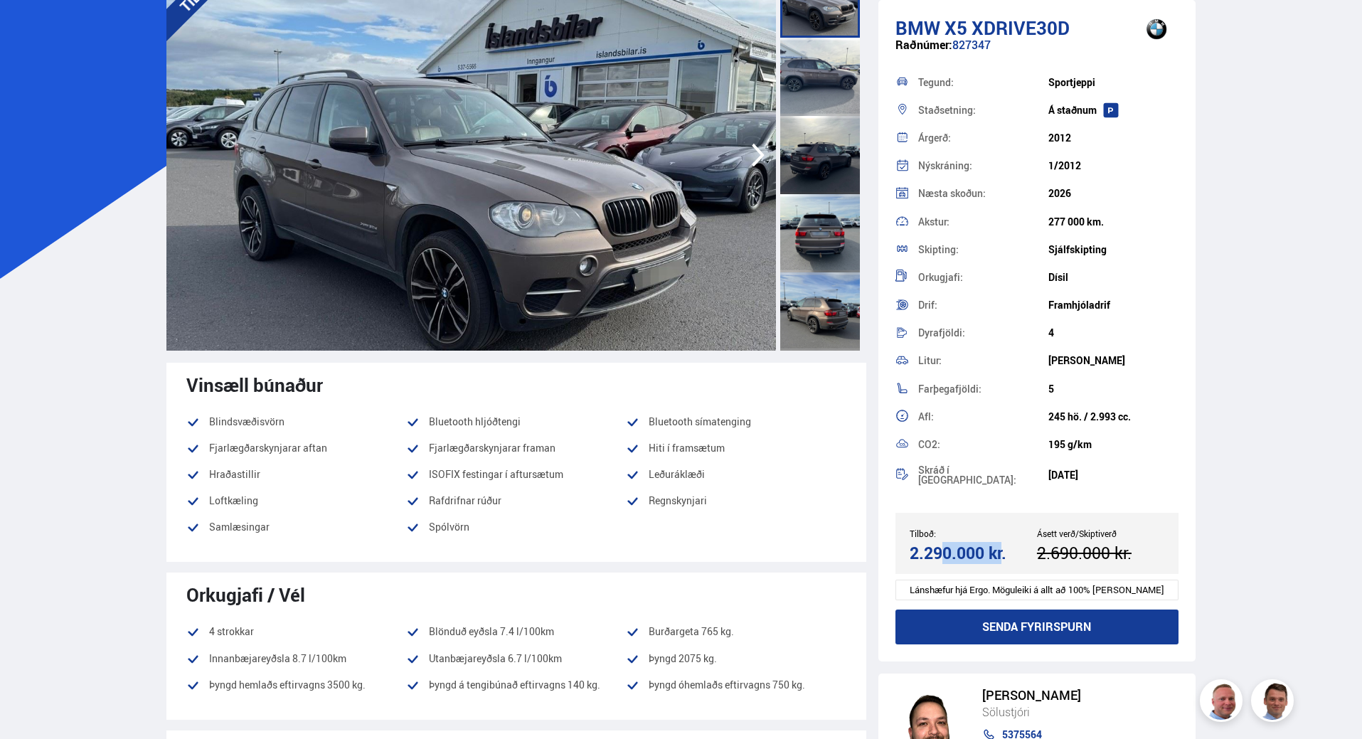
drag, startPoint x: 910, startPoint y: 543, endPoint x: 972, endPoint y: 543, distance: 61.9
click at [972, 543] on div "2.290.000 kr." at bounding box center [971, 552] width 123 height 19
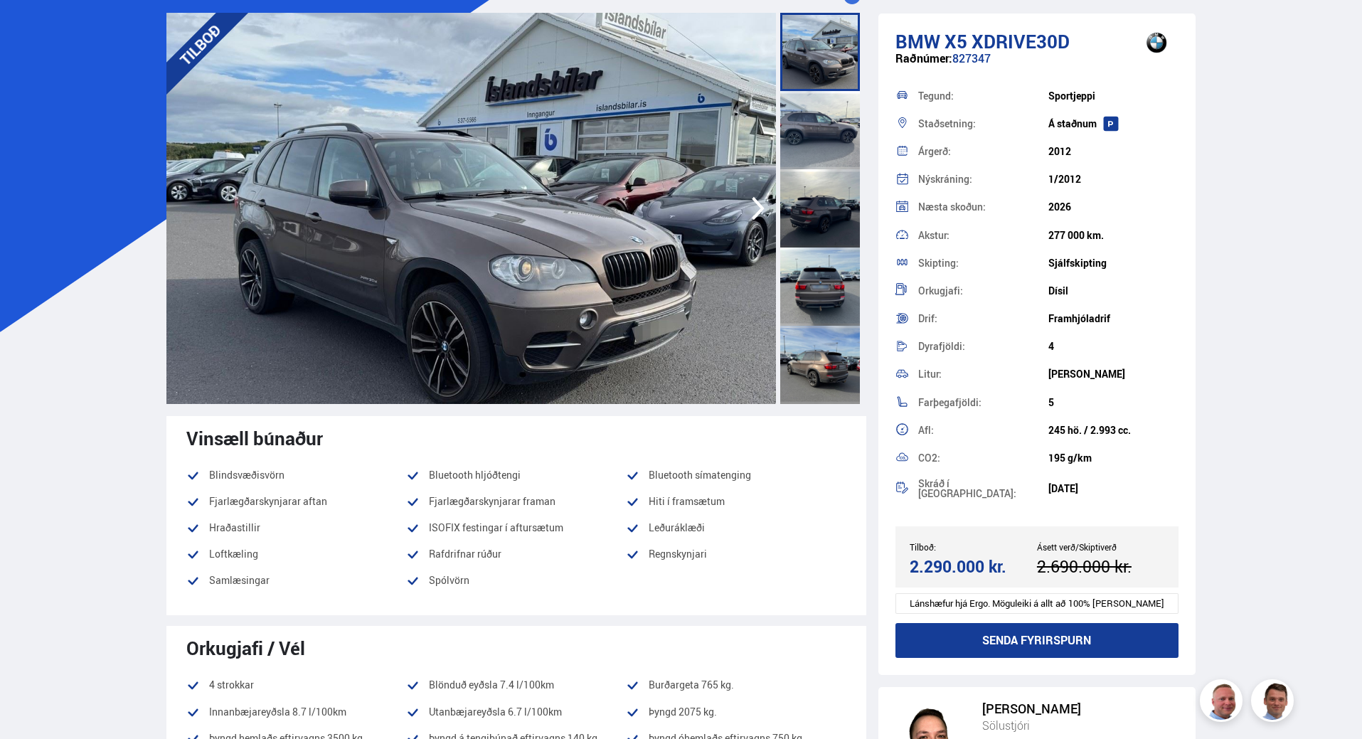
scroll to position [0, 0]
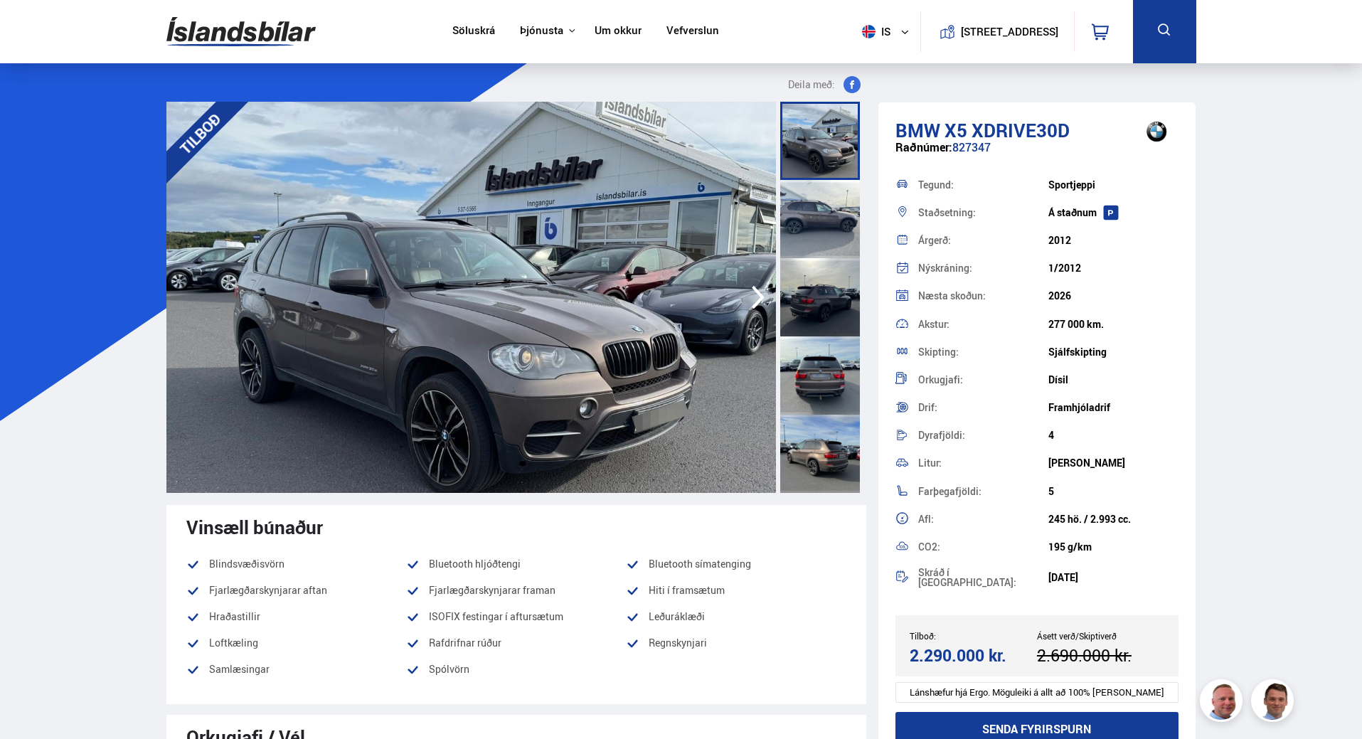
drag, startPoint x: 1118, startPoint y: 327, endPoint x: 1155, endPoint y: 321, distance: 37.4
click at [1155, 321] on div "277 000 km." at bounding box center [1113, 324] width 130 height 11
drag, startPoint x: 1151, startPoint y: 321, endPoint x: 1003, endPoint y: 322, distance: 148.6
click at [1003, 322] on div "Akstur: 277 000 km." at bounding box center [1037, 324] width 284 height 28
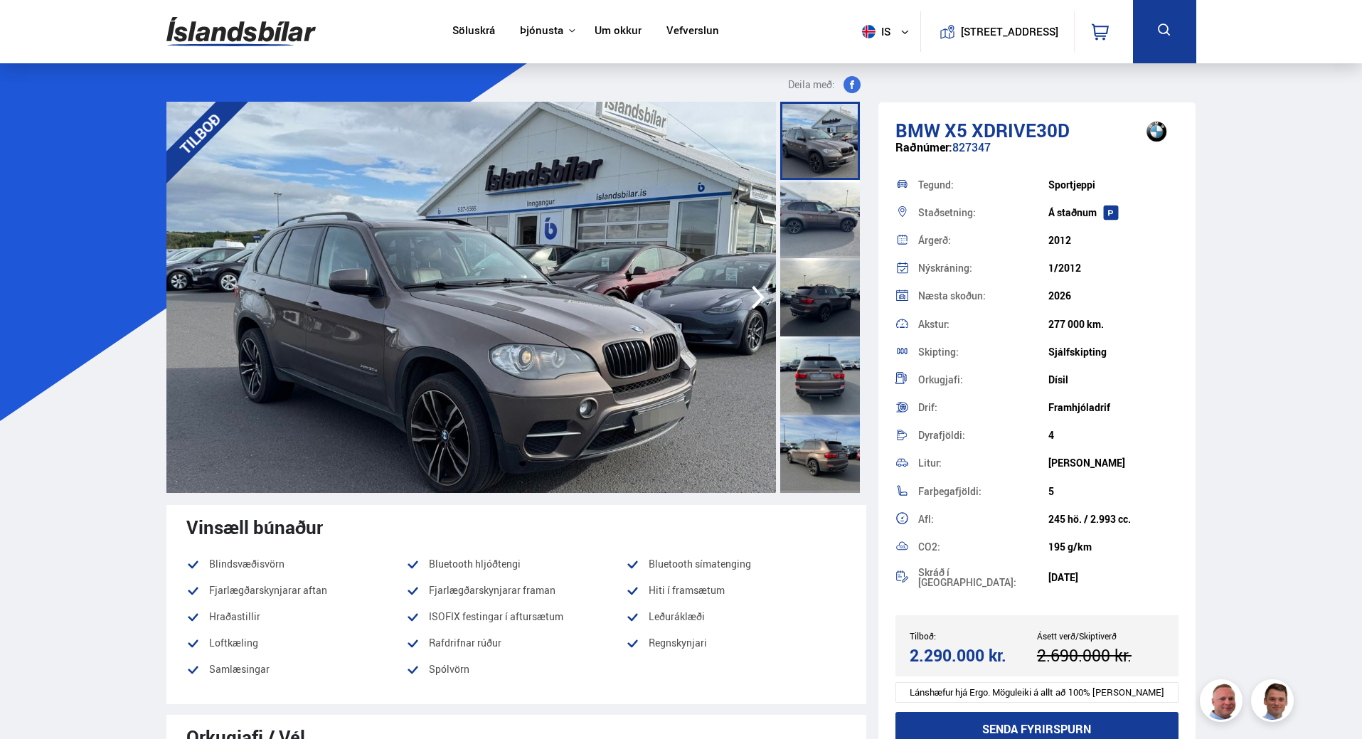
click at [1003, 322] on div "Akstur:" at bounding box center [983, 324] width 130 height 10
